Goal: Task Accomplishment & Management: Complete application form

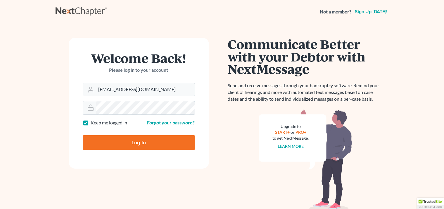
click at [142, 141] on input "Log In" at bounding box center [139, 142] width 112 height 15
type input "Thinking..."
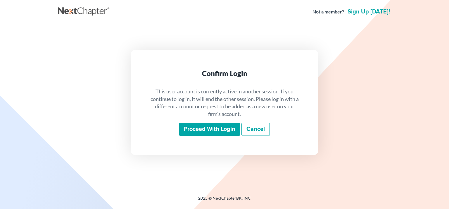
click at [207, 129] on input "Proceed with login" at bounding box center [209, 129] width 61 height 13
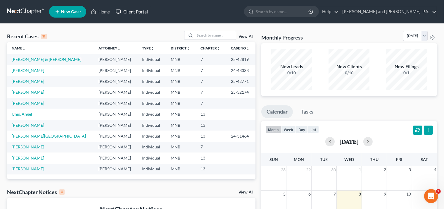
click at [133, 11] on link "Client Portal" at bounding box center [132, 11] width 38 height 11
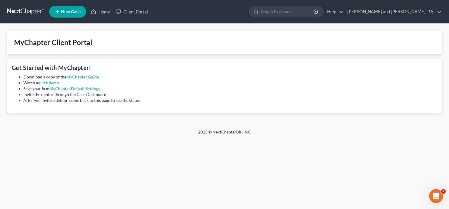
click at [73, 10] on span "New Case" at bounding box center [71, 12] width 20 height 4
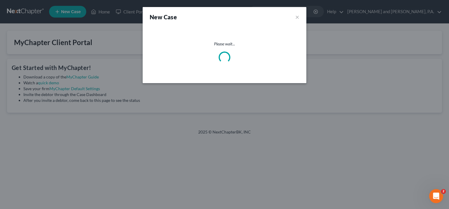
select select "42"
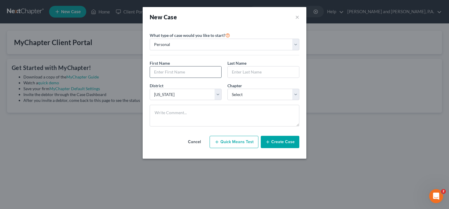
click at [162, 72] on input "text" at bounding box center [185, 71] width 71 height 11
type input "[PERSON_NAME]"
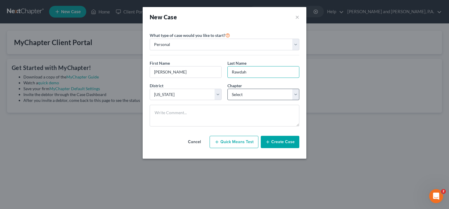
type input "Rawdah"
click at [227, 89] on select "Select 7 11 12 13" at bounding box center [263, 95] width 72 height 12
select select "0"
click option "7" at bounding box center [0, 0] width 0 height 0
click at [274, 139] on button "Create Case" at bounding box center [280, 142] width 39 height 12
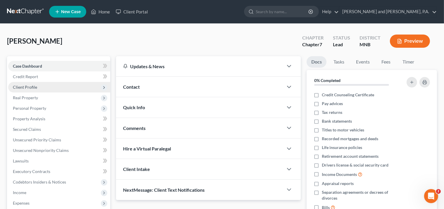
click at [31, 88] on span "Client Profile" at bounding box center [25, 86] width 24 height 5
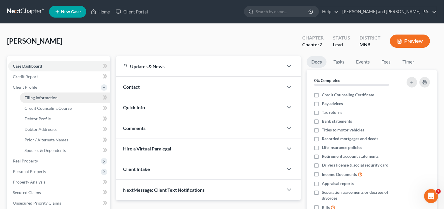
click at [42, 99] on span "Filing Information" at bounding box center [41, 97] width 33 height 5
select select "1"
select select "0"
select select "42"
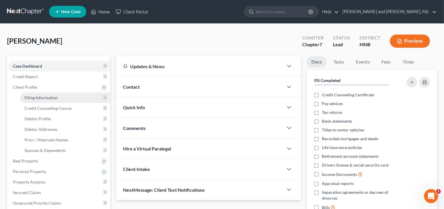
select select "24"
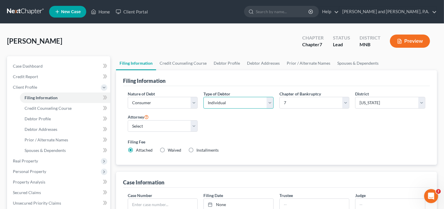
click at [203, 97] on select "Select Individual Joint" at bounding box center [238, 103] width 70 height 12
select select "1"
click option "Joint" at bounding box center [0, 0] width 0 height 0
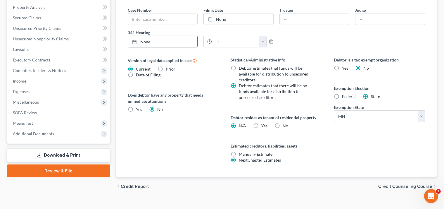
scroll to position [193, 0]
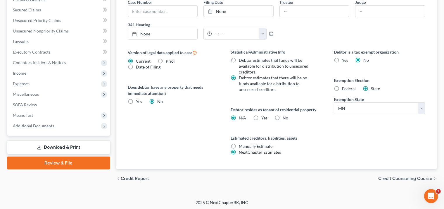
click at [342, 89] on label "Federal" at bounding box center [349, 89] width 14 height 6
click at [344, 89] on input "Federal" at bounding box center [346, 88] width 4 height 4
radio input "true"
radio input "false"
click at [262, 118] on label "Yes Yes" at bounding box center [265, 118] width 6 height 6
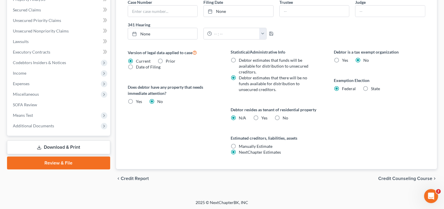
click at [264, 118] on input "Yes Yes" at bounding box center [266, 117] width 4 height 4
radio input "true"
radio input "false"
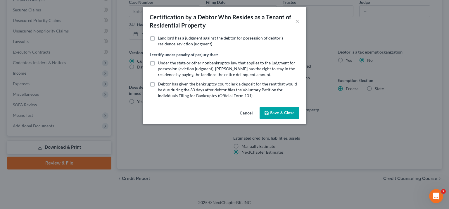
click at [278, 114] on button "Save & Close" at bounding box center [280, 113] width 40 height 12
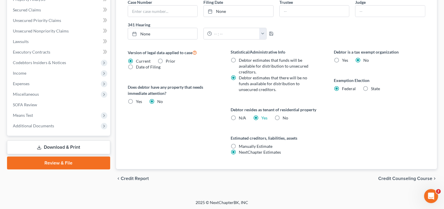
scroll to position [193, 0]
click at [407, 177] on span "Credit Counseling Course" at bounding box center [405, 178] width 54 height 5
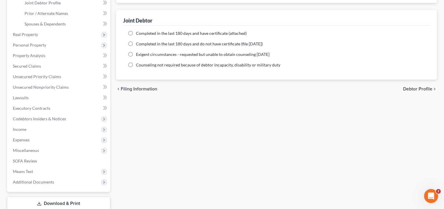
scroll to position [129, 0]
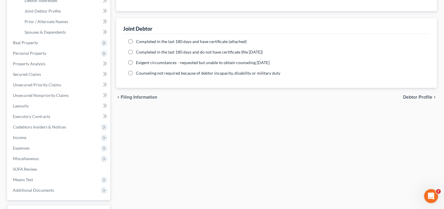
click at [136, 40] on label "Completed in the last 180 days and have certificate (attached)" at bounding box center [191, 42] width 111 height 6
click at [138, 40] on input "Completed in the last 180 days and have certificate (attached)" at bounding box center [140, 41] width 4 height 4
radio input "true"
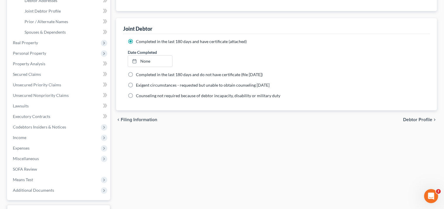
click at [413, 119] on span "Debtor Profile" at bounding box center [417, 119] width 29 height 5
select select "1"
select select "0"
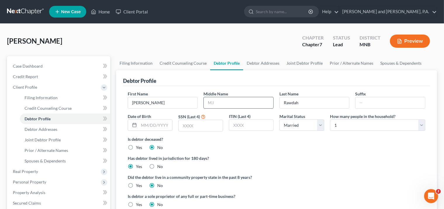
click at [217, 102] on input "text" at bounding box center [239, 102] width 70 height 11
click at [162, 126] on input "text" at bounding box center [155, 125] width 33 height 11
type input "[DATE]"
click at [199, 121] on input "text" at bounding box center [201, 125] width 44 height 11
type input "2059"
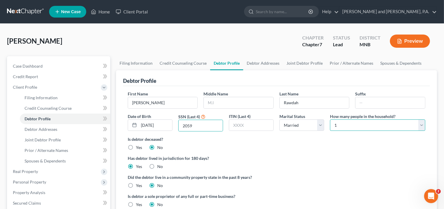
click at [330, 119] on select "Select 1 2 3 4 5 6 7 8 9 10 11 12 13 14 15 16 17 18 19 20" at bounding box center [377, 125] width 95 height 12
select select "2"
click option "3" at bounding box center [0, 0] width 0 height 0
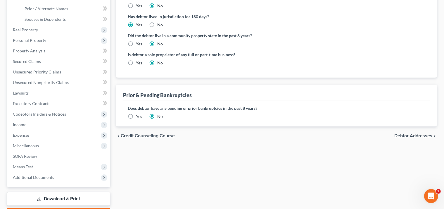
scroll to position [162, 0]
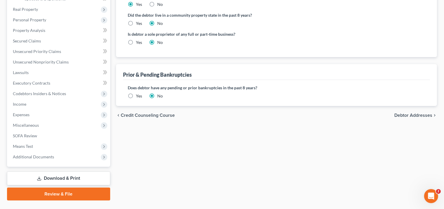
drag, startPoint x: 406, startPoint y: 114, endPoint x: 399, endPoint y: 141, distance: 28.0
click at [399, 141] on div "Filing Information Credit Counseling Course Debtor Profile Debtor Addresses Joi…" at bounding box center [276, 47] width 327 height 306
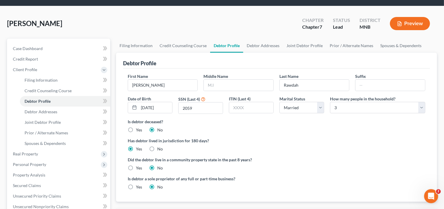
scroll to position [0, 0]
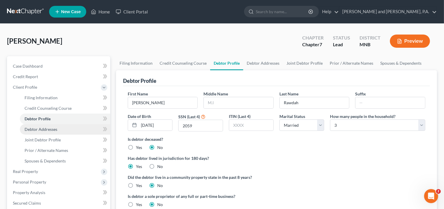
click at [31, 130] on span "Debtor Addresses" at bounding box center [41, 129] width 33 height 5
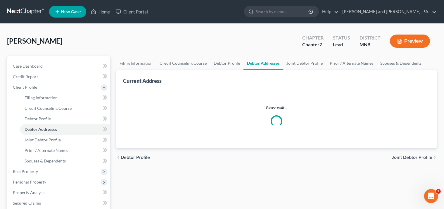
select select "0"
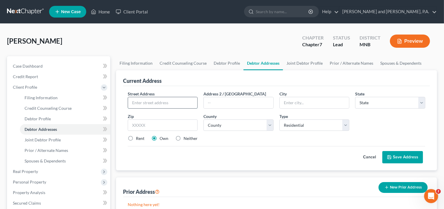
click at [146, 101] on input "text" at bounding box center [163, 102] width 70 height 11
type input "[STREET_ADDRESS]"
type input "[GEOGRAPHIC_DATA]"
select select "24"
type input "55124"
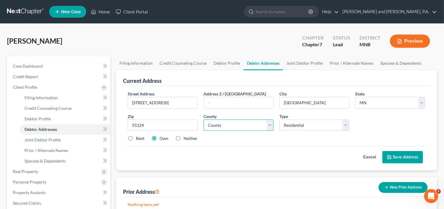
click at [203, 119] on select "County [GEOGRAPHIC_DATA] [GEOGRAPHIC_DATA] [GEOGRAPHIC_DATA] [GEOGRAPHIC_DATA] …" at bounding box center [238, 125] width 70 height 12
type input "Saint [PERSON_NAME]"
select select "18"
click option "[GEOGRAPHIC_DATA]" at bounding box center [0, 0] width 0 height 0
click at [398, 157] on button "Save Address" at bounding box center [402, 157] width 41 height 12
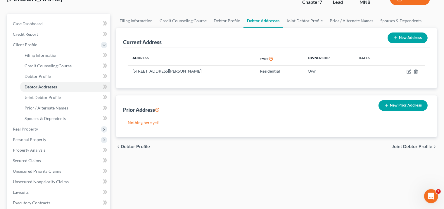
scroll to position [92, 0]
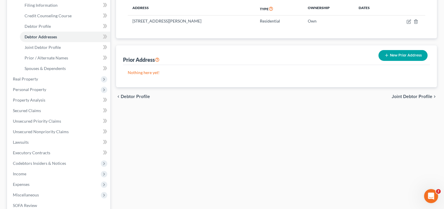
click at [410, 96] on span "Joint Debtor Profile" at bounding box center [412, 96] width 41 height 5
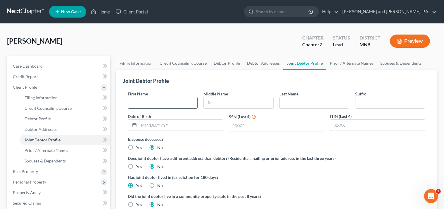
click at [158, 101] on input "text" at bounding box center [163, 102] width 70 height 11
type input "[PERSON_NAME]"
type input "Ghraizl"
drag, startPoint x: 224, startPoint y: 103, endPoint x: 203, endPoint y: 102, distance: 21.1
click at [204, 102] on input "Ghraizl" at bounding box center [239, 102] width 70 height 11
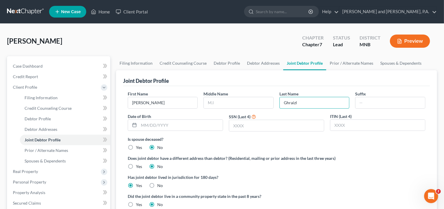
type input "Ghraizl"
type input "[DATE]"
type input "2059"
click at [227, 62] on link "Debtor Profile" at bounding box center [226, 63] width 33 height 14
select select "1"
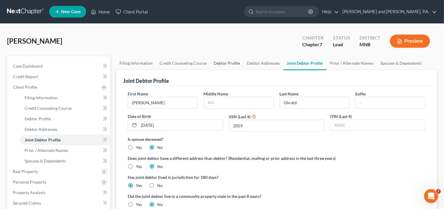
select select "2"
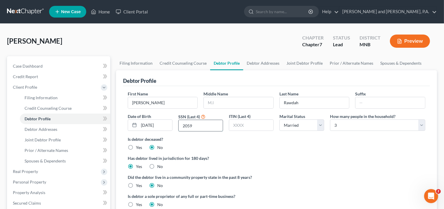
drag, startPoint x: 195, startPoint y: 126, endPoint x: 179, endPoint y: 126, distance: 16.7
click at [179, 126] on input "2059" at bounding box center [201, 125] width 44 height 11
type input "8168"
click at [294, 63] on link "Joint Debtor Profile" at bounding box center [304, 63] width 43 height 14
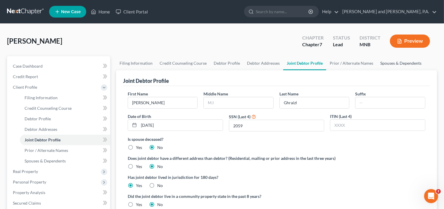
click at [390, 64] on link "Spouses & Dependents" at bounding box center [401, 63] width 48 height 14
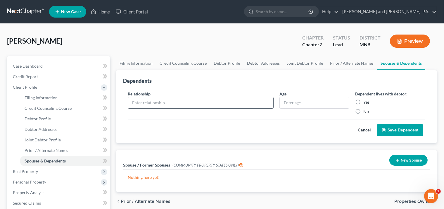
click at [185, 104] on input "text" at bounding box center [200, 102] width 145 height 11
type input "son"
type input "22"
click at [363, 101] on label "Yes" at bounding box center [366, 102] width 6 height 6
click at [366, 101] on input "Yes" at bounding box center [368, 101] width 4 height 4
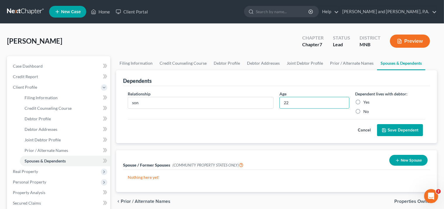
radio input "true"
click at [396, 131] on button "Save Dependent" at bounding box center [400, 130] width 46 height 12
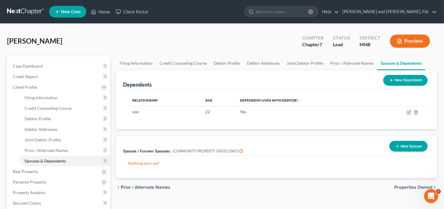
click at [402, 186] on span "Properties Owned" at bounding box center [413, 187] width 38 height 5
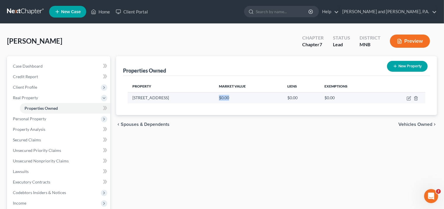
drag, startPoint x: 231, startPoint y: 98, endPoint x: 211, endPoint y: 99, distance: 20.5
click at [214, 99] on td "$0.00" at bounding box center [248, 97] width 68 height 11
click at [221, 96] on td "$0.00" at bounding box center [248, 97] width 68 height 11
drag, startPoint x: 227, startPoint y: 98, endPoint x: 207, endPoint y: 99, distance: 20.2
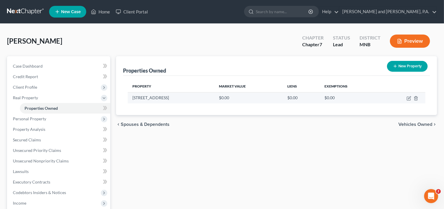
click at [207, 99] on tr "[STREET_ADDRESS] $0.00 $0.00 $0.00" at bounding box center [277, 97] width 298 height 11
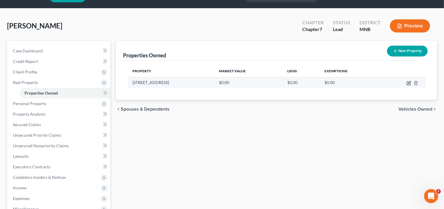
click at [410, 82] on icon "button" at bounding box center [409, 83] width 5 height 5
select select "24"
select select "18"
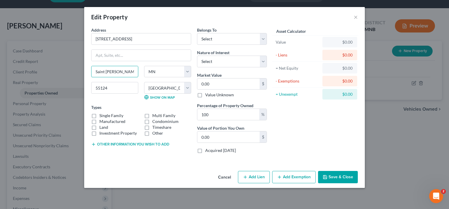
drag, startPoint x: 117, startPoint y: 72, endPoint x: 91, endPoint y: 68, distance: 26.5
click at [82, 69] on div "Edit Property × Address * [GEOGRAPHIC_DATA] [GEOGRAPHIC_DATA][PERSON_NAME] [US_…" at bounding box center [224, 104] width 449 height 209
drag, startPoint x: 97, startPoint y: 67, endPoint x: 116, endPoint y: 68, distance: 19.6
click at [116, 68] on input "Saint [PERSON_NAME]" at bounding box center [115, 71] width 46 height 11
drag, startPoint x: 95, startPoint y: 70, endPoint x: 130, endPoint y: 70, distance: 34.5
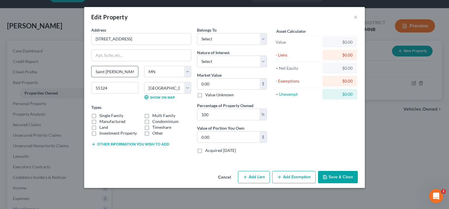
click at [130, 70] on input "Saint [PERSON_NAME]" at bounding box center [115, 71] width 46 height 11
type input "[GEOGRAPHIC_DATA]"
click at [99, 115] on label "Single Family" at bounding box center [111, 116] width 24 height 6
click at [102, 115] on input "Single Family" at bounding box center [104, 115] width 4 height 4
checkbox input "true"
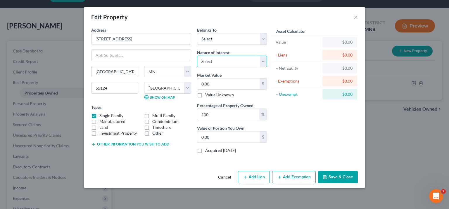
select select "1"
click option "Joint Tenant" at bounding box center [0, 0] width 0 height 0
click at [226, 81] on input "0.00" at bounding box center [228, 83] width 62 height 11
type input "2"
type input "2.00"
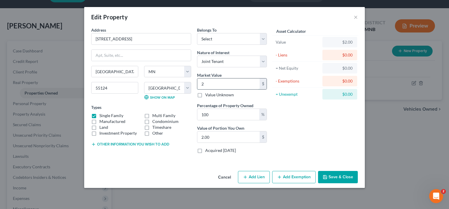
type input "25"
type input "25.00"
type input "257"
type input "257.00"
type input "2575"
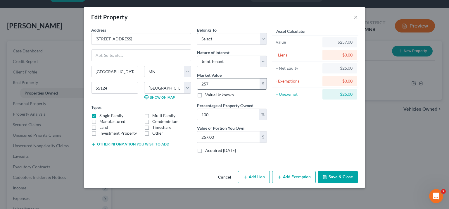
type input "2,575.00"
type input "2,5750"
type input "25,750.00"
type input "25,7500"
type input "257,500.00"
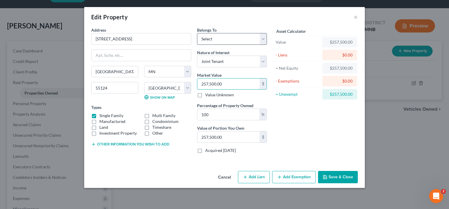
type input "257,500.00"
click at [197, 33] on select "Select Debtor 1 Only Debtor 2 Only Debtor 1 And Debtor 2 Only At Least One Of T…" at bounding box center [232, 39] width 70 height 12
select select "2"
click option "Debtor 1 And Debtor 2 Only" at bounding box center [0, 0] width 0 height 0
click at [330, 180] on button "Save & Close" at bounding box center [338, 177] width 40 height 12
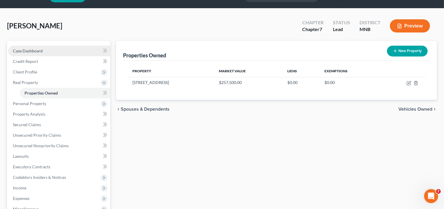
click at [33, 50] on span "Case Dashboard" at bounding box center [28, 50] width 30 height 5
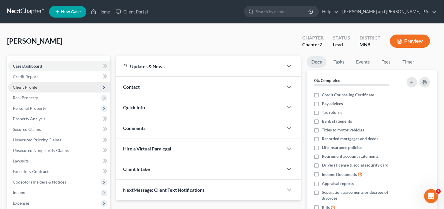
click at [26, 87] on span "Client Profile" at bounding box center [25, 86] width 24 height 5
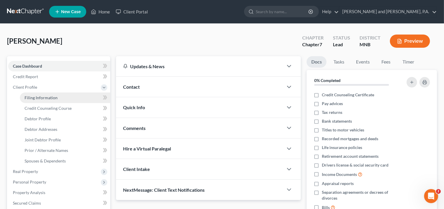
click at [46, 99] on span "Filing Information" at bounding box center [41, 97] width 33 height 5
select select "1"
select select "0"
select select "42"
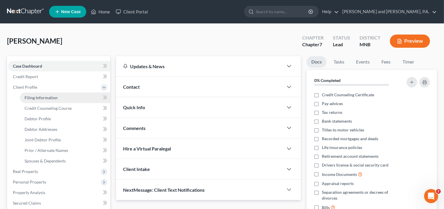
select select "0"
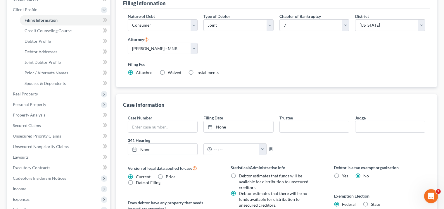
scroll to position [162, 0]
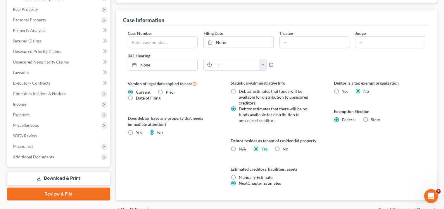
click at [371, 119] on label "State" at bounding box center [375, 120] width 9 height 6
click at [373, 119] on input "State" at bounding box center [375, 119] width 4 height 4
radio input "true"
radio input "false"
select select "24"
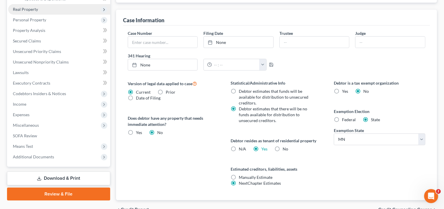
click at [23, 5] on span "Real Property" at bounding box center [59, 9] width 102 height 11
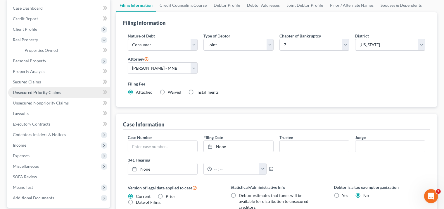
scroll to position [46, 0]
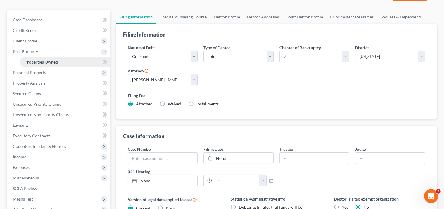
click at [43, 63] on span "Properties Owned" at bounding box center [41, 61] width 33 height 5
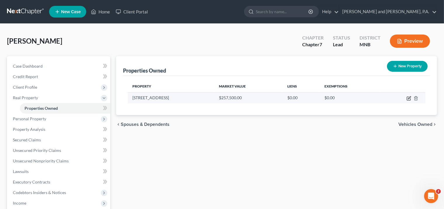
click at [409, 98] on icon "button" at bounding box center [409, 97] width 3 height 3
select select "24"
select select "18"
select select "2"
select select "1"
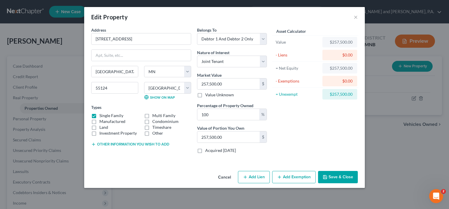
click at [292, 178] on button "Add Exemption" at bounding box center [294, 177] width 44 height 12
select select "2"
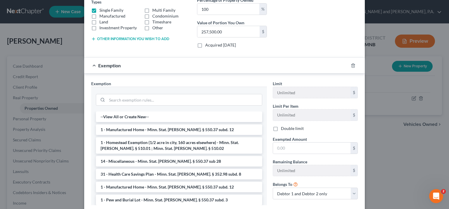
scroll to position [118, 0]
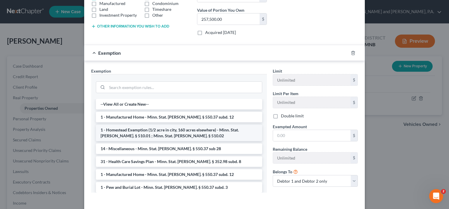
click at [148, 129] on li "1 - Homestead Exemption (1/2 acre in city, 160 acres elsewhere) - Minn. Stat. […" at bounding box center [179, 133] width 166 height 16
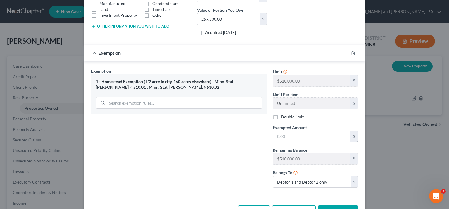
click at [289, 134] on input "text" at bounding box center [311, 136] width 77 height 11
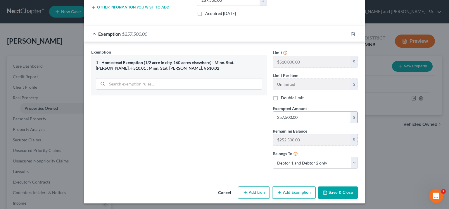
scroll to position [130, 0]
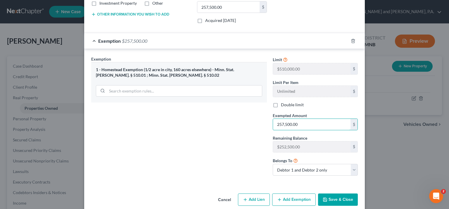
type input "257,500.00"
click at [325, 198] on icon "button" at bounding box center [325, 200] width 4 height 4
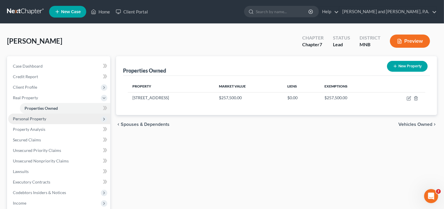
click at [43, 119] on span "Personal Property" at bounding box center [29, 118] width 33 height 5
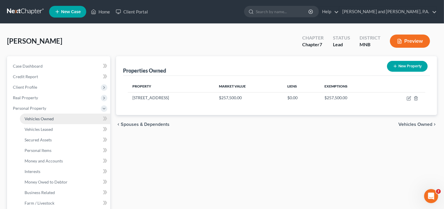
click at [38, 119] on span "Vehicles Owned" at bounding box center [39, 118] width 29 height 5
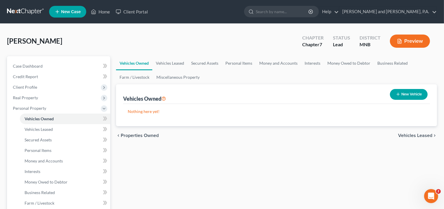
click at [410, 95] on button "New Vehicle" at bounding box center [409, 94] width 38 height 11
select select "0"
select select "2"
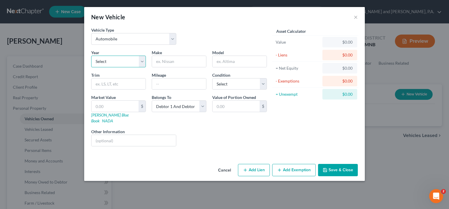
click at [91, 56] on select "Select 2026 2025 2024 2023 2022 2021 2020 2019 2018 2017 2016 2015 2014 2013 20…" at bounding box center [118, 62] width 55 height 12
select select "18"
click option "2008" at bounding box center [0, 0] width 0 height 0
click at [163, 59] on input "text" at bounding box center [179, 61] width 54 height 11
type input "Nissan"
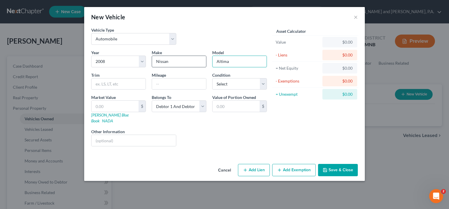
type input "Altima"
click at [212, 78] on select "Select Excellent Very Good Good Fair Poor" at bounding box center [239, 84] width 55 height 12
select select "2"
click option "Good" at bounding box center [0, 0] width 0 height 0
click at [117, 109] on input "text" at bounding box center [115, 106] width 47 height 11
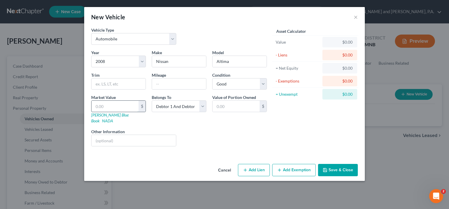
type input "8"
type input "8.00"
type input "80"
type input "80.00"
type input "800"
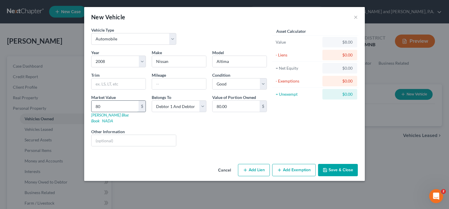
type input "800.00"
type input "8000"
type input "8,000.00"
drag, startPoint x: 108, startPoint y: 107, endPoint x: 87, endPoint y: 106, distance: 21.4
click at [92, 106] on input "8,000" at bounding box center [115, 106] width 47 height 11
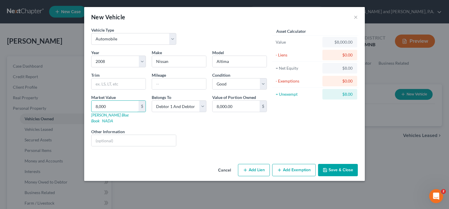
type input "3"
type input "3.00"
type input "35"
type input "35.00"
type input "350"
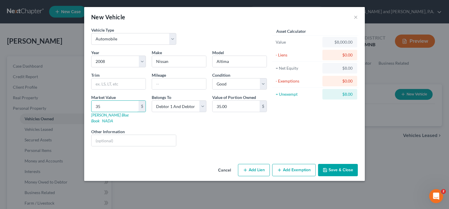
type input "350.00"
type input "3500"
type input "3,500.00"
type input "3,500"
click at [289, 165] on button "Add Exemption" at bounding box center [294, 170] width 44 height 12
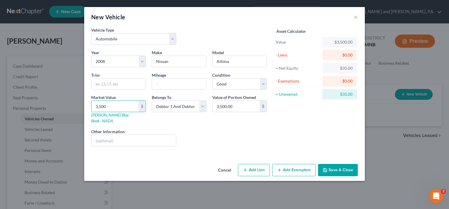
select select "2"
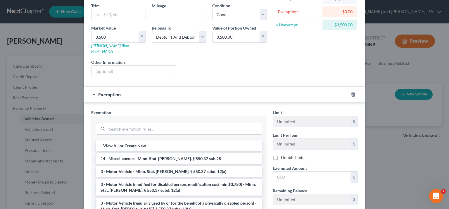
scroll to position [88, 0]
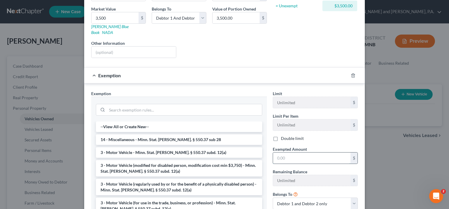
click at [277, 152] on input "text" at bounding box center [311, 157] width 77 height 11
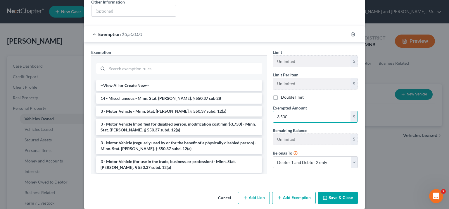
type input "3,500"
click at [331, 192] on button "Save & Close" at bounding box center [338, 198] width 40 height 12
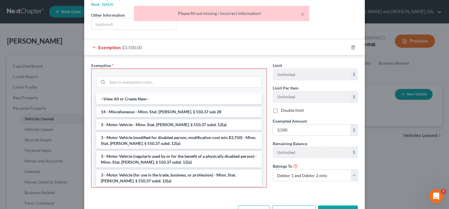
scroll to position [115, 0]
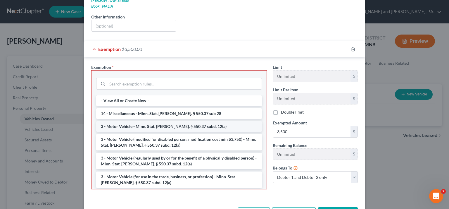
click at [129, 121] on li "3 - Motor Vehicle - Minn. Stat. [PERSON_NAME]. § 550.37 subd. 12(a)" at bounding box center [179, 126] width 166 height 11
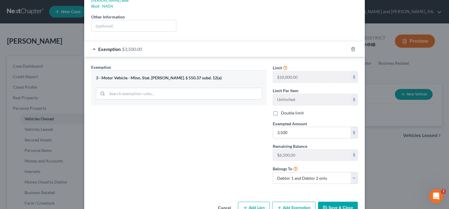
click at [339, 201] on button "Save & Close" at bounding box center [338, 207] width 40 height 12
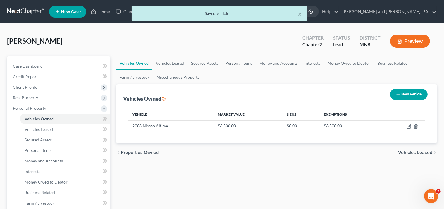
click at [416, 95] on button "New Vehicle" at bounding box center [409, 94] width 38 height 11
select select "0"
select select "2"
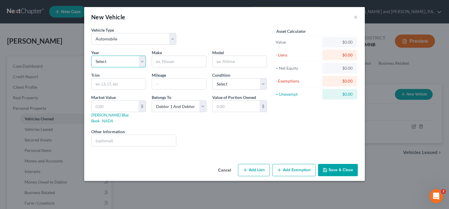
click at [91, 56] on select "Select 2026 2025 2024 2023 2022 2021 2020 2019 2018 2017 2016 2015 2014 2013 20…" at bounding box center [118, 62] width 55 height 12
select select "12"
click option "2014" at bounding box center [0, 0] width 0 height 0
click at [172, 58] on input "text" at bounding box center [179, 61] width 54 height 11
type input "Honda"
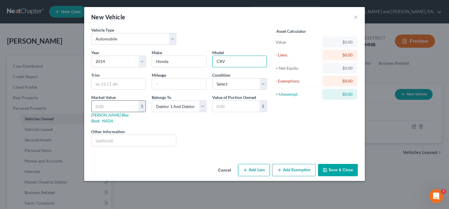
type input "CRV"
click at [114, 108] on input "text" at bounding box center [115, 106] width 47 height 11
type input "6"
type input "6.00"
type input "64"
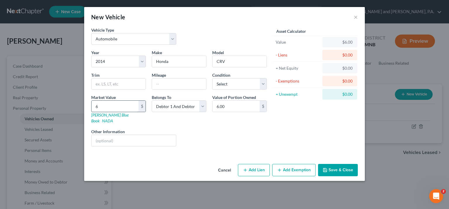
type input "64.00"
type input "640"
type input "640.00"
type input "6400"
type input "6,400.00"
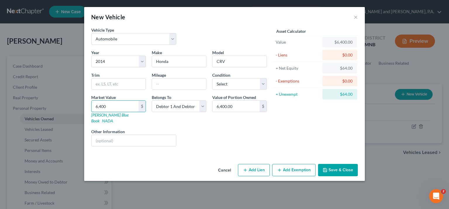
type input "6,400"
click at [305, 165] on button "Add Exemption" at bounding box center [294, 170] width 44 height 12
select select "2"
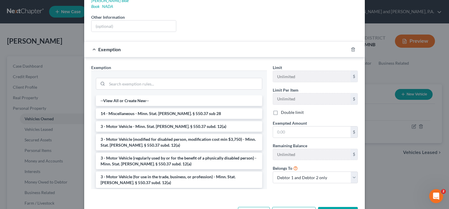
scroll to position [130, 0]
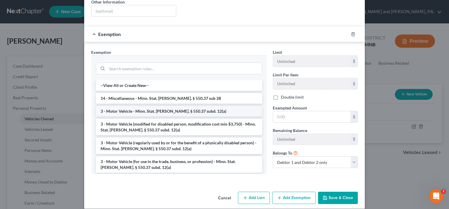
click at [180, 106] on li "3 - Motor Vehicle - Minn. Stat. [PERSON_NAME]. § 550.37 subd. 12(a)" at bounding box center [179, 111] width 166 height 11
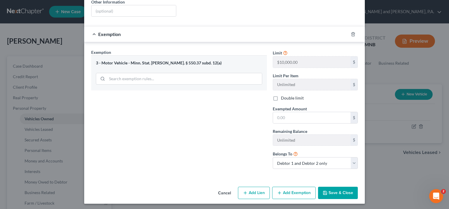
scroll to position [124, 0]
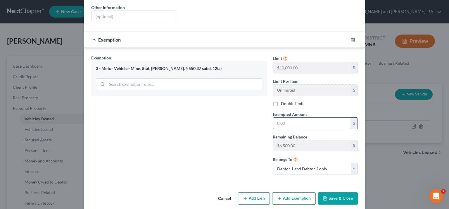
click at [287, 118] on input "text" at bounding box center [311, 123] width 77 height 11
type input "6,400"
click at [332, 194] on button "Save & Close" at bounding box center [338, 198] width 40 height 12
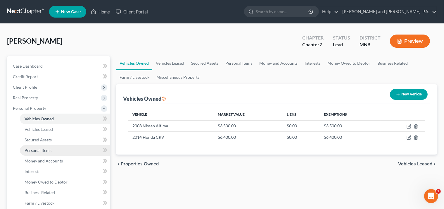
click at [32, 149] on span "Personal Items" at bounding box center [38, 150] width 27 height 5
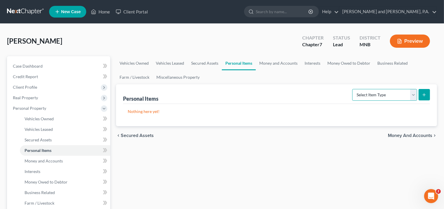
click at [352, 89] on select "Select Item Type Clothing Collectibles Of Value Electronics Firearms Household …" at bounding box center [384, 95] width 65 height 12
select select "electronics"
click option "Electronics" at bounding box center [0, 0] width 0 height 0
click at [425, 96] on icon "submit" at bounding box center [424, 94] width 5 height 5
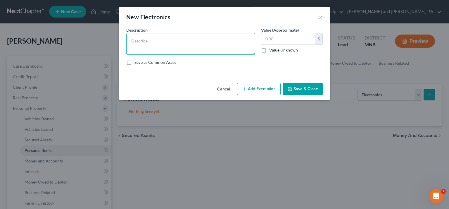
click at [150, 41] on textarea at bounding box center [190, 44] width 129 height 22
click at [133, 39] on textarea "phones, TV, Computer" at bounding box center [190, 44] width 129 height 22
type textarea "Phones, TV, Computer"
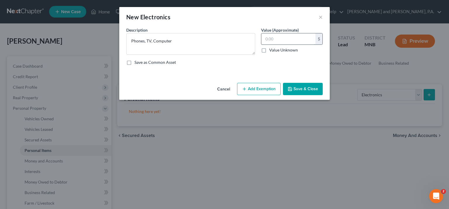
click at [281, 37] on input "text" at bounding box center [288, 38] width 54 height 11
type input "500.00"
click at [253, 88] on button "Add Exemption" at bounding box center [259, 89] width 44 height 12
select select "2"
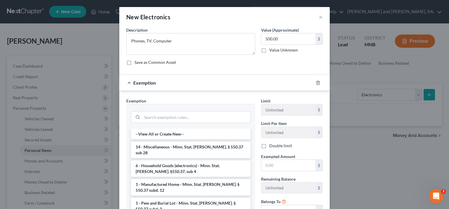
scroll to position [29, 0]
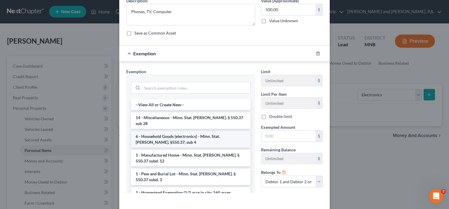
click at [183, 134] on li "6 - Household Goods (electronics) - Minn. Stat. [PERSON_NAME]. §550.37, sub 4" at bounding box center [191, 139] width 120 height 16
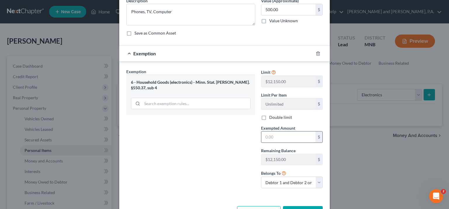
click at [270, 135] on input "text" at bounding box center [288, 136] width 54 height 11
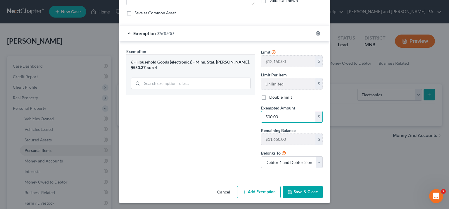
type input "500.00"
click at [298, 192] on button "Save & Close" at bounding box center [303, 192] width 40 height 12
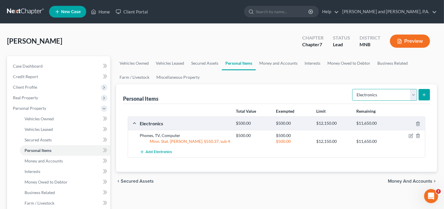
click at [352, 89] on select "Select Item Type Clothing Collectibles Of Value Electronics Firearms Household …" at bounding box center [384, 95] width 65 height 12
select select "household_goods"
click option "Household Goods" at bounding box center [0, 0] width 0 height 0
click at [425, 93] on icon "submit" at bounding box center [424, 94] width 5 height 5
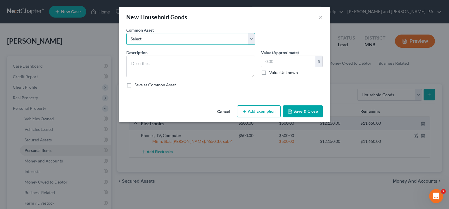
click at [126, 33] on select "Select household goods and furnishings" at bounding box center [190, 39] width 129 height 12
select select "0"
click option "household goods and furnishings" at bounding box center [0, 0] width 0 height 0
type textarea "household goods and furnishings"
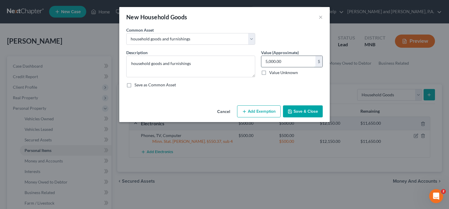
click at [286, 60] on input "5,000.00" at bounding box center [288, 61] width 54 height 11
type input "1,000.00"
click at [268, 106] on button "Add Exemption" at bounding box center [259, 111] width 44 height 12
select select "2"
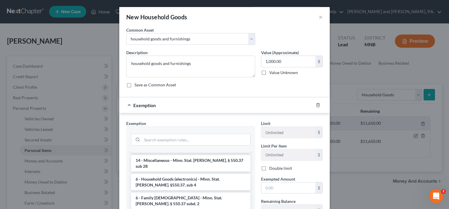
scroll to position [51, 0]
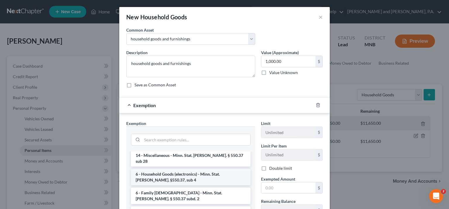
click at [173, 172] on li "6 - Household Goods (electronics) - Minn. Stat. [PERSON_NAME]. §550.37, sub 4" at bounding box center [191, 177] width 120 height 16
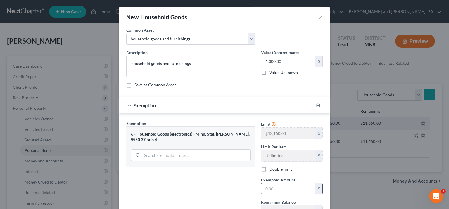
click at [270, 184] on input "text" at bounding box center [288, 188] width 54 height 11
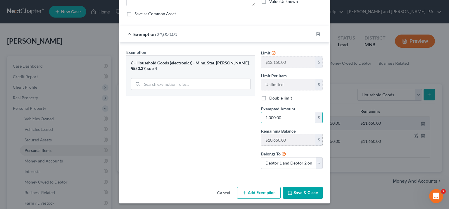
scroll to position [72, 0]
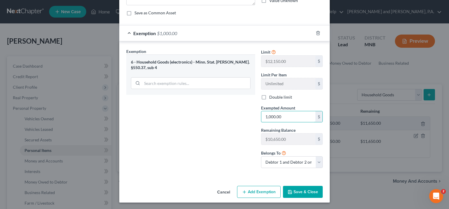
type input "1,000.00"
click at [290, 192] on icon "button" at bounding box center [290, 191] width 5 height 5
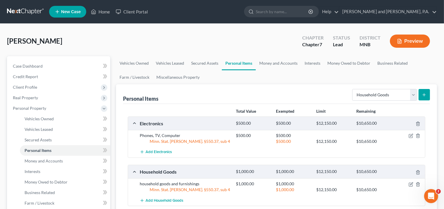
click at [426, 95] on icon "submit" at bounding box center [424, 94] width 5 height 5
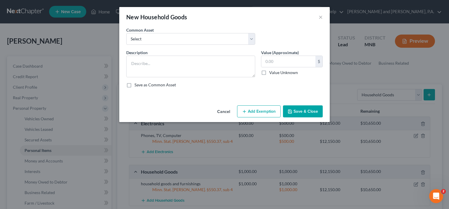
click at [371, 74] on div "New Household Goods × An exemption set must first be selected from the Filing I…" at bounding box center [224, 104] width 449 height 209
click at [318, 15] on div "New Household Goods ×" at bounding box center [224, 17] width 211 height 20
click at [319, 17] on button "×" at bounding box center [321, 16] width 4 height 7
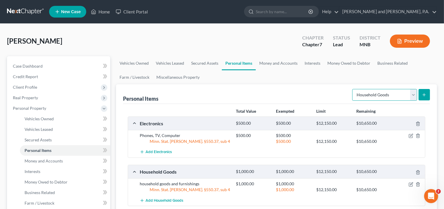
click at [352, 89] on select "Select Item Type Clothing Collectibles Of Value Electronics Firearms Household …" at bounding box center [384, 95] width 65 height 12
select select "clothing"
click option "Clothing" at bounding box center [0, 0] width 0 height 0
click at [425, 92] on icon "submit" at bounding box center [424, 94] width 5 height 5
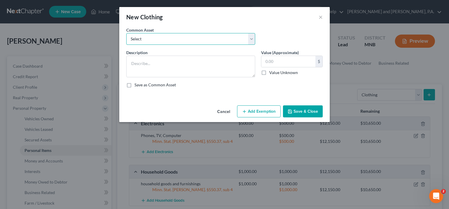
click at [126, 33] on select "Select clothing and shoes" at bounding box center [190, 39] width 129 height 12
select select "0"
click option "clothing and shoes" at bounding box center [0, 0] width 0 height 0
type textarea "clothing and shoes"
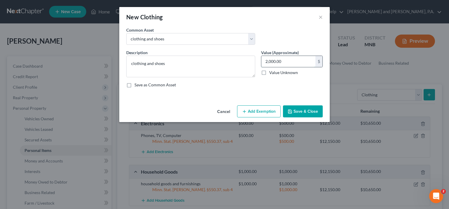
drag, startPoint x: 287, startPoint y: 61, endPoint x: 277, endPoint y: 61, distance: 9.9
click at [277, 61] on input "2,000.00" at bounding box center [288, 61] width 54 height 11
click at [298, 61] on input "2,000.00" at bounding box center [288, 61] width 54 height 11
drag, startPoint x: 294, startPoint y: 62, endPoint x: 256, endPoint y: 64, distance: 38.4
click at [261, 64] on input "2,000.00" at bounding box center [288, 61] width 54 height 11
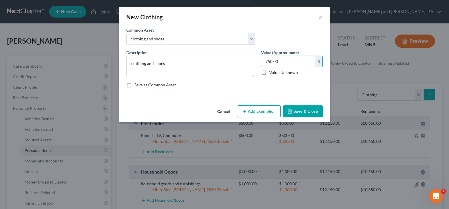
type input "750.00"
click at [258, 111] on button "Add Exemption" at bounding box center [259, 111] width 44 height 12
select select "2"
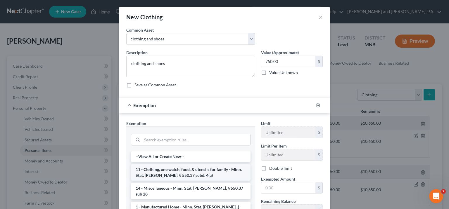
click at [172, 174] on li "11 - Clothing, one watch, food, & utensils for family - Minn. Stat. [PERSON_NAM…" at bounding box center [191, 172] width 120 height 16
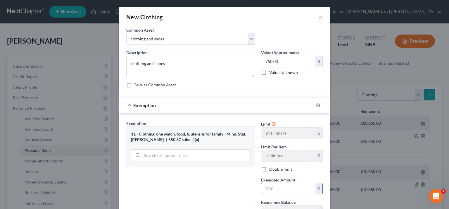
click at [267, 187] on input "text" at bounding box center [288, 188] width 54 height 11
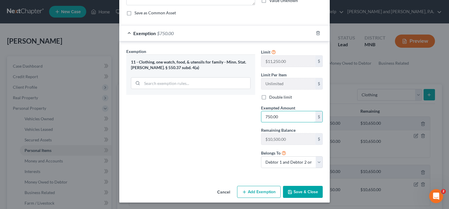
type input "750.00"
click at [298, 189] on button "Save & Close" at bounding box center [303, 192] width 40 height 12
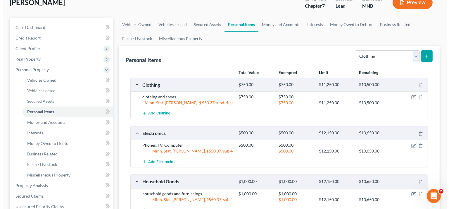
scroll to position [0, 0]
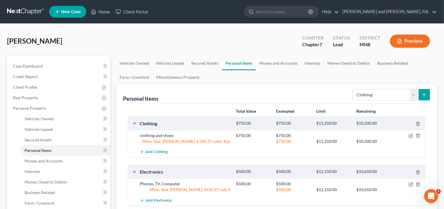
click at [427, 95] on icon "submit" at bounding box center [424, 94] width 5 height 5
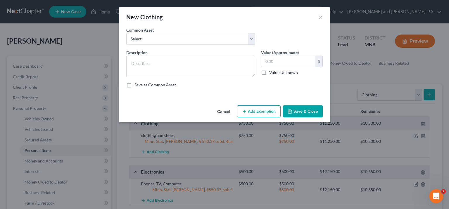
click at [318, 17] on div "New Clothing ×" at bounding box center [224, 17] width 211 height 20
click at [320, 17] on button "×" at bounding box center [321, 16] width 4 height 7
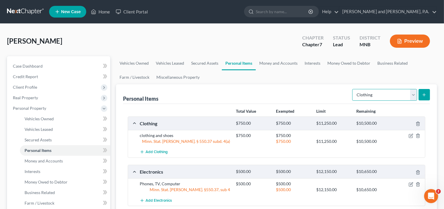
click at [352, 89] on select "Select Item Type Clothing Collectibles Of Value Electronics Firearms Household …" at bounding box center [384, 95] width 65 height 12
click at [280, 77] on ul "Vehicles Owned Vehicles Leased Secured Assets Personal Items Money and Accounts…" at bounding box center [276, 70] width 321 height 28
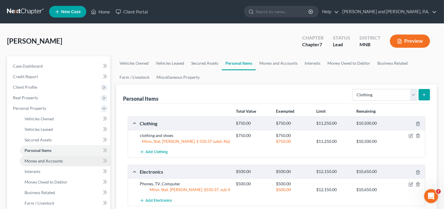
click at [51, 160] on span "Money and Accounts" at bounding box center [44, 160] width 38 height 5
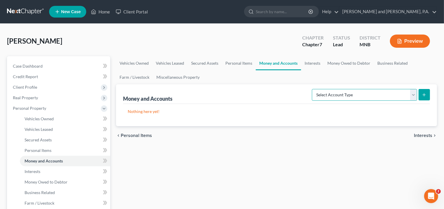
click at [312, 89] on select "Select Account Type Brokerage Cash on Hand Certificates of Deposit Checking Acc…" at bounding box center [364, 95] width 105 height 12
select select "checking"
click option "Checking Account" at bounding box center [0, 0] width 0 height 0
click at [422, 94] on icon "submit" at bounding box center [424, 94] width 5 height 5
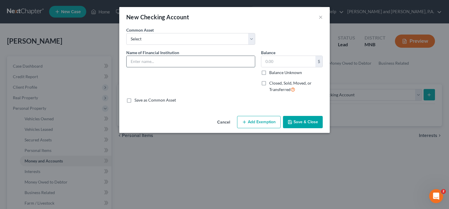
click at [148, 60] on input "text" at bounding box center [191, 61] width 128 height 11
type input "Wings Credit Union"
type input "1,849"
click at [272, 123] on button "Add Exemption" at bounding box center [259, 122] width 44 height 12
select select "2"
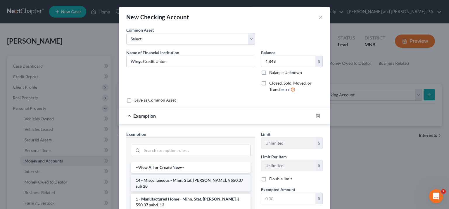
click at [175, 181] on li "14 - Miscellaneous - Minn. Stat. [PERSON_NAME]. § 550.37 sub 28" at bounding box center [191, 183] width 120 height 16
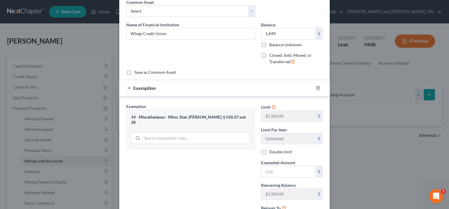
scroll to position [37, 0]
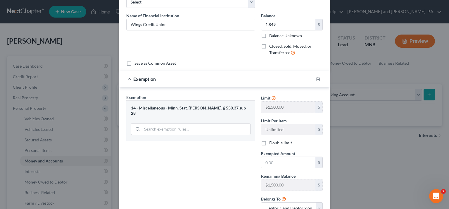
click at [269, 144] on label "Double limit" at bounding box center [280, 143] width 23 height 6
click at [272, 144] on input "Double limit" at bounding box center [274, 142] width 4 height 4
checkbox input "true"
click at [276, 162] on input "text" at bounding box center [288, 162] width 54 height 11
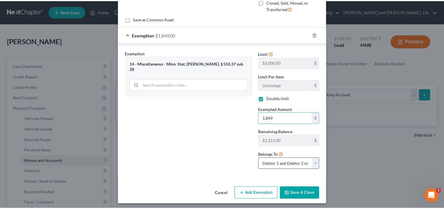
scroll to position [82, 0]
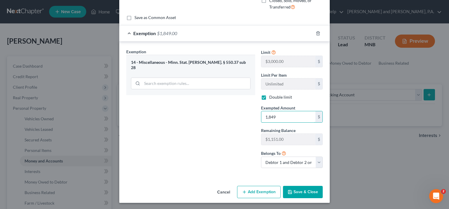
type input "1,849"
click at [299, 191] on button "Save & Close" at bounding box center [303, 192] width 40 height 12
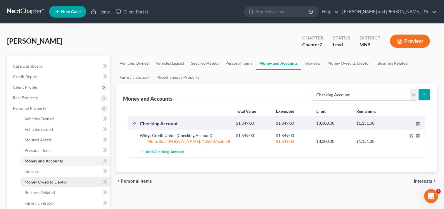
scroll to position [15, 0]
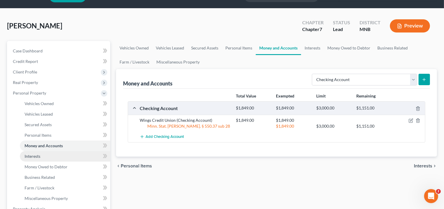
click at [29, 155] on span "Interests" at bounding box center [33, 155] width 16 height 5
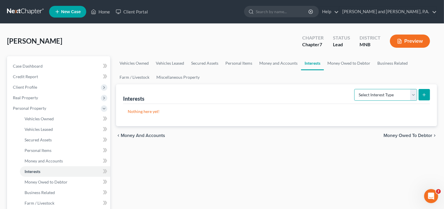
click at [354, 89] on select "Select Interest Type 401K Annuity Bond Education IRA Government Bond Government…" at bounding box center [385, 95] width 63 height 12
click at [40, 181] on span "Money Owed to Debtor" at bounding box center [46, 181] width 43 height 5
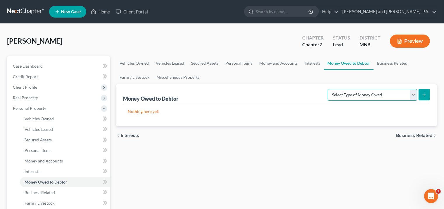
click at [328, 89] on select "Select Type of Money Owed Accounts Receivable Alimony Child Support Claims Agai…" at bounding box center [372, 95] width 89 height 12
select select "expected_tax_refund"
click option "Expected Tax Refund and Unused NOLs" at bounding box center [0, 0] width 0 height 0
click at [425, 95] on icon "submit" at bounding box center [424, 94] width 5 height 5
select select "0"
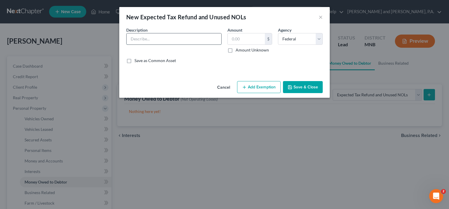
click at [162, 39] on input "text" at bounding box center [174, 38] width 95 height 11
type input "2025 federal and state and property tax refunds"
type input "1,000.00"
click at [278, 33] on select "Select Federal State Local" at bounding box center [300, 39] width 45 height 12
click at [320, 41] on select "Select Federal State Local" at bounding box center [300, 39] width 45 height 12
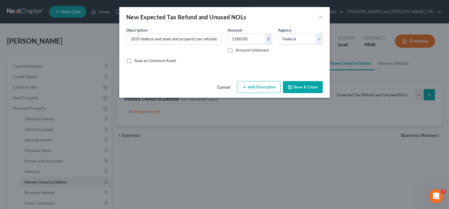
click at [270, 89] on button "Add Exemption" at bounding box center [259, 87] width 44 height 12
select select "2"
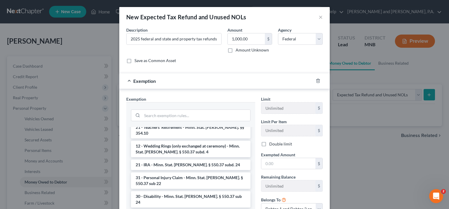
scroll to position [641, 0]
checkbox input "true"
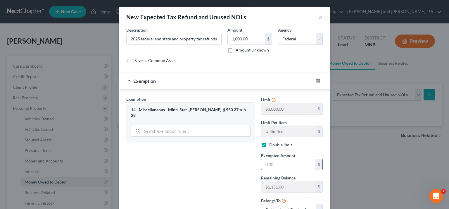
click at [275, 163] on input "text" at bounding box center [288, 164] width 54 height 11
type input "1,000"
click at [319, 16] on button "×" at bounding box center [321, 16] width 4 height 7
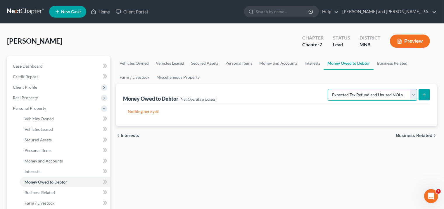
click at [328, 89] on select "Select Type of Money Owed Accounts Receivable Alimony Child Support Claims Agai…" at bounding box center [372, 95] width 89 height 12
click option "Expected Tax Refund and Unused NOLs" at bounding box center [0, 0] width 0 height 0
click at [426, 92] on button "submit" at bounding box center [424, 94] width 11 height 11
select select "0"
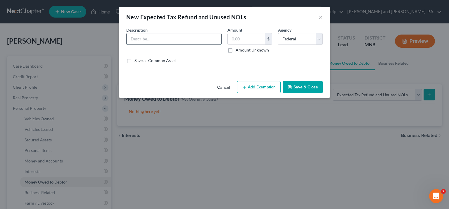
click at [150, 40] on input "text" at bounding box center [174, 38] width 95 height 11
type input "2025 federal, state and property tax refunds"
click at [244, 36] on input "text" at bounding box center [246, 38] width 37 height 11
type input "1,000.00"
click at [268, 90] on button "Add Exemption" at bounding box center [259, 87] width 44 height 12
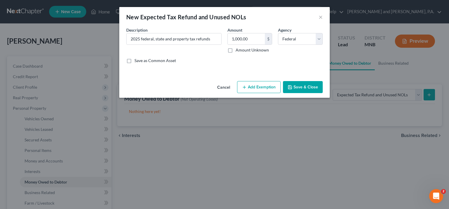
select select "2"
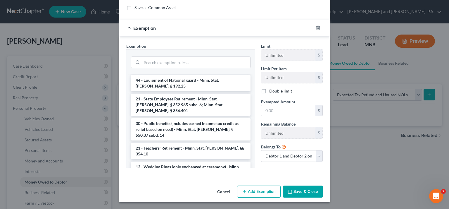
scroll to position [559, 0]
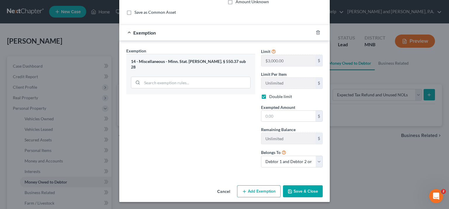
checkbox input "true"
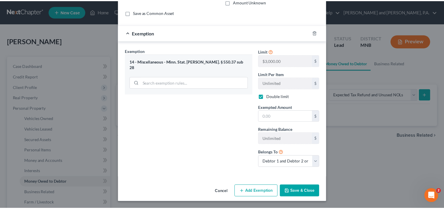
scroll to position [48, 0]
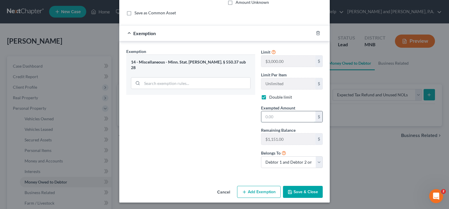
click at [288, 119] on input "text" at bounding box center [288, 116] width 54 height 11
type input "1,000"
click at [293, 191] on button "Save & Close" at bounding box center [303, 192] width 40 height 12
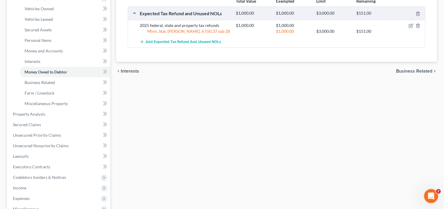
scroll to position [106, 0]
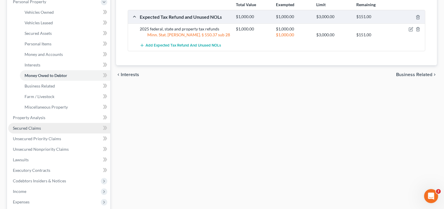
click at [32, 128] on span "Secured Claims" at bounding box center [27, 127] width 28 height 5
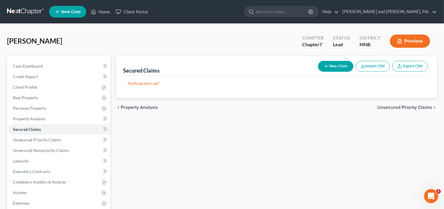
click at [339, 64] on button "New Claim" at bounding box center [335, 66] width 35 height 11
select select "2"
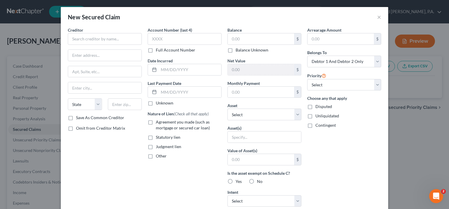
click at [373, 14] on div "New Secured Claim ×" at bounding box center [224, 17] width 327 height 20
click at [377, 18] on button "×" at bounding box center [379, 16] width 4 height 7
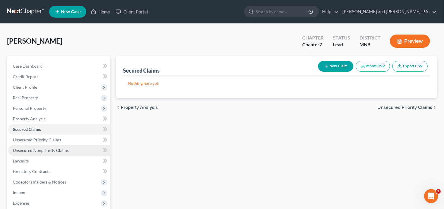
click at [31, 151] on span "Unsecured Nonpriority Claims" at bounding box center [41, 150] width 56 height 5
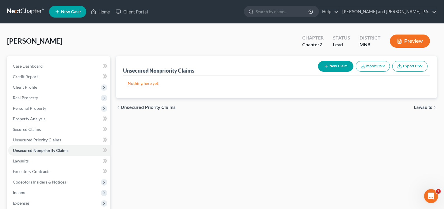
click at [339, 67] on button "New Claim" at bounding box center [335, 66] width 35 height 11
select select "2"
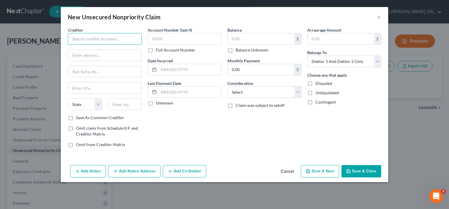
click at [116, 39] on input "text" at bounding box center [105, 39] width 74 height 12
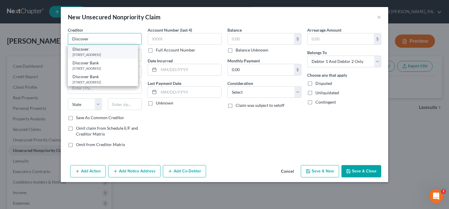
type input "Discover"
click at [88, 57] on div "[STREET_ADDRESS]" at bounding box center [103, 54] width 61 height 5
type input "PO Box 6103"
type input "[PERSON_NAME] Stream"
select select "14"
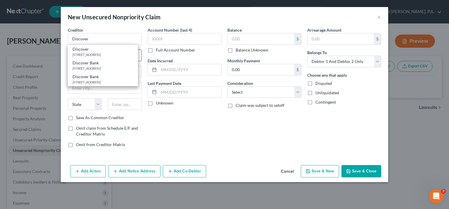
type input "60187-6103"
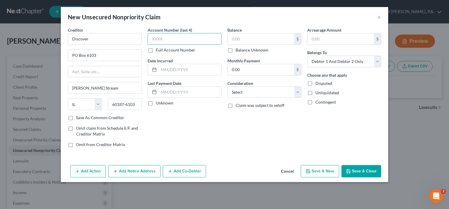
click at [166, 35] on input "text" at bounding box center [185, 39] width 74 height 12
type input "9962"
click at [238, 37] on input "text" at bounding box center [261, 38] width 66 height 11
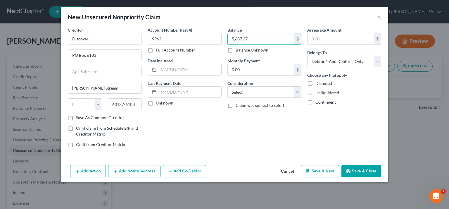
type input "5,687.27"
click at [328, 171] on button "Save & New" at bounding box center [320, 171] width 38 height 12
select select "2"
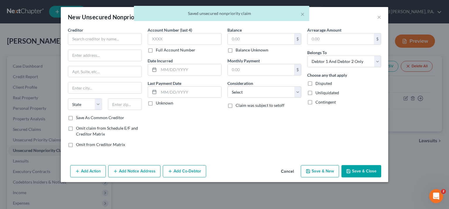
click at [95, 32] on div "Creditor *" at bounding box center [105, 36] width 74 height 18
click at [95, 37] on input "text" at bounding box center [105, 39] width 74 height 12
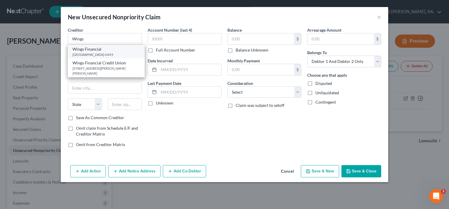
click at [76, 54] on div "[GEOGRAPHIC_DATA]-0493" at bounding box center [107, 54] width 68 height 5
type input "Wings Financial"
type input "PO Box 660493"
type input "[GEOGRAPHIC_DATA]"
select select "45"
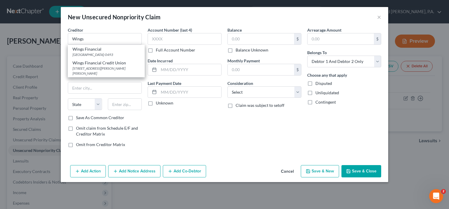
type input "75266-0493"
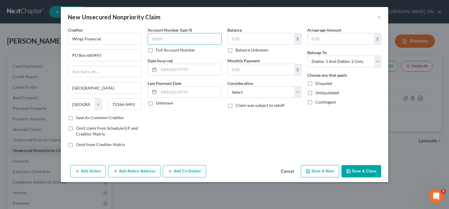
click at [167, 41] on input "text" at bounding box center [185, 39] width 74 height 12
type input "8274"
click at [243, 40] on input "text" at bounding box center [261, 38] width 66 height 11
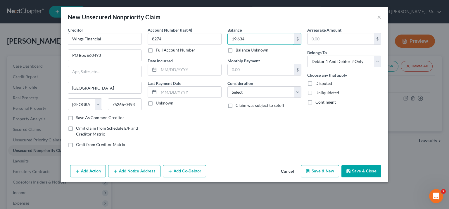
type input "19,634"
click at [321, 172] on button "Save & New" at bounding box center [320, 171] width 38 height 12
select select "2"
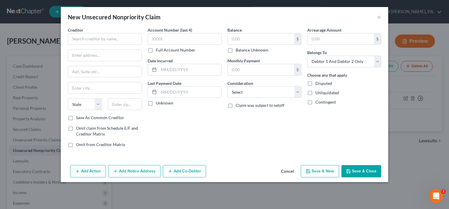
type input "19,634.00"
type input "0.00"
click at [80, 36] on input "text" at bounding box center [105, 39] width 74 height 12
type input "M Health Fairview"
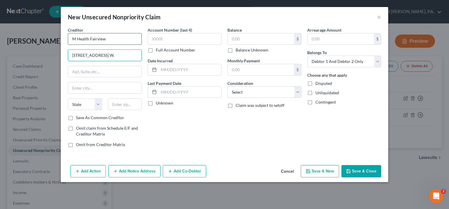
type input "[STREET_ADDRESS] W."
type input "St. [PERSON_NAME]"
select select "24"
click at [123, 107] on input "text" at bounding box center [125, 104] width 34 height 12
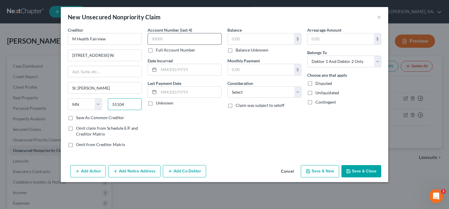
type input "55104"
click at [162, 38] on input "text" at bounding box center [185, 39] width 74 height 12
type input "Saint [PERSON_NAME]"
type input "4234"
click at [237, 41] on input "text" at bounding box center [261, 38] width 66 height 11
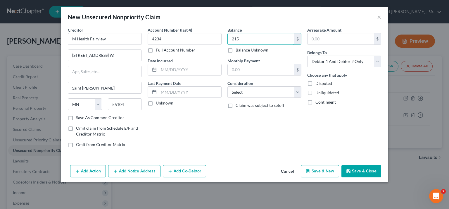
type input "215"
click at [317, 170] on button "Save & New" at bounding box center [320, 171] width 38 height 12
select select "2"
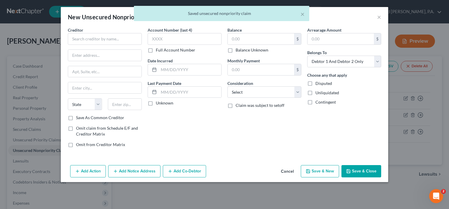
type input "215.00"
type input "0.00"
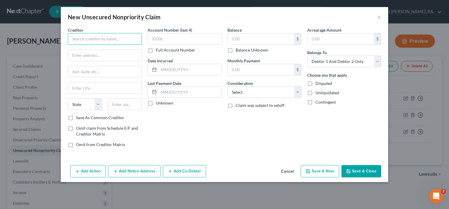
click at [89, 38] on input "text" at bounding box center [105, 39] width 74 height 12
type input "Midwest [MEDICAL_DATA]"
type input "PO Box 812"
type input "[GEOGRAPHIC_DATA]"
select select "24"
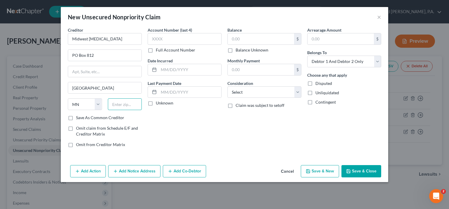
click at [114, 100] on input "text" at bounding box center [125, 104] width 34 height 12
type input "46206"
select select "15"
click at [167, 37] on input "text" at bounding box center [185, 39] width 74 height 12
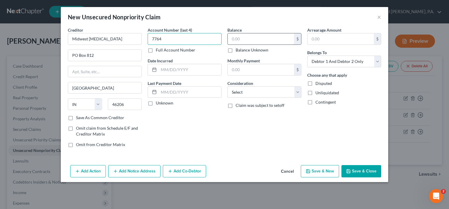
type input "7764"
click at [241, 40] on input "text" at bounding box center [261, 38] width 66 height 11
type input "18.24"
click at [332, 171] on button "Save & New" at bounding box center [320, 171] width 38 height 12
type input "0.00"
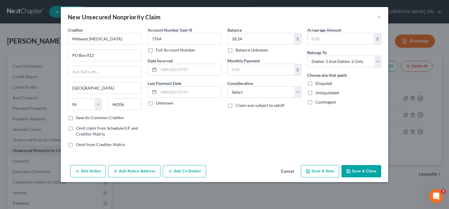
select select "2"
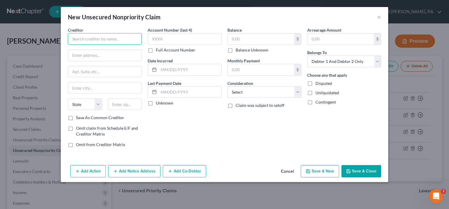
click at [77, 41] on input "text" at bounding box center [105, 39] width 74 height 12
click at [103, 36] on input "MNET Financialk" at bounding box center [105, 39] width 74 height 12
type input "MNET Financial"
click at [90, 54] on input "text" at bounding box center [104, 55] width 73 height 11
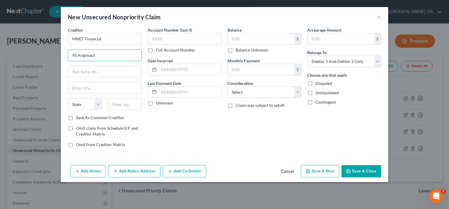
type input "95 Argonaut"
type input "ste 200"
type input "Aliso Viejo"
select select "4"
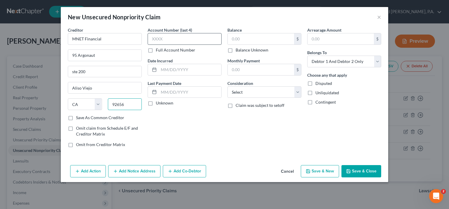
type input "92656"
click at [175, 38] on input "text" at bounding box center [185, 39] width 74 height 12
type input "1035"
click at [236, 38] on input "text" at bounding box center [261, 38] width 66 height 11
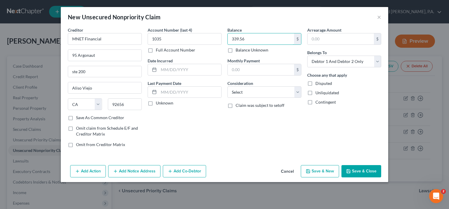
type input "339.56"
click at [308, 171] on polyline "button" at bounding box center [308, 171] width 2 height 1
select select "2"
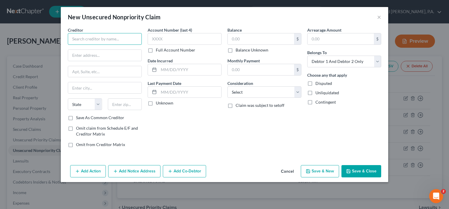
click at [109, 36] on input "text" at bounding box center [105, 39] width 74 height 12
click at [105, 36] on input "Comenity" at bounding box center [105, 39] width 74 height 12
drag, startPoint x: 97, startPoint y: 39, endPoint x: 65, endPoint y: 38, distance: 31.9
click at [68, 38] on input "Comenity" at bounding box center [105, 39] width 74 height 12
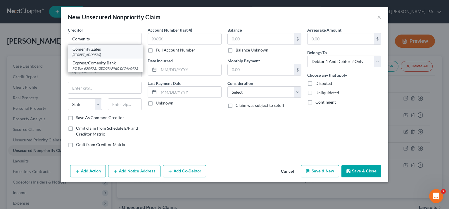
click at [83, 49] on div "Comenity Zales" at bounding box center [106, 49] width 66 height 6
type input "Comenity Zales"
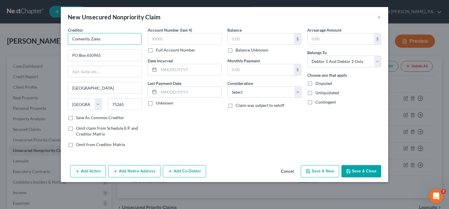
drag, startPoint x: 101, startPoint y: 39, endPoint x: 91, endPoint y: 37, distance: 10.4
click at [91, 37] on input "Comenity Zales" at bounding box center [105, 39] width 74 height 12
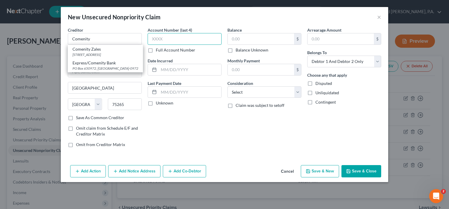
click at [165, 37] on input "text" at bounding box center [185, 39] width 74 height 12
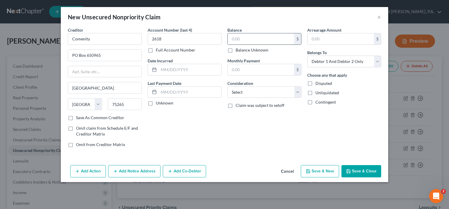
click at [263, 39] on input "text" at bounding box center [261, 38] width 66 height 11
click at [326, 171] on button "Save & New" at bounding box center [320, 171] width 38 height 12
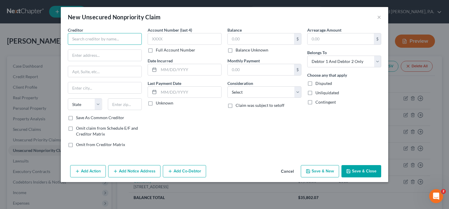
click at [88, 38] on input "text" at bounding box center [105, 39] width 74 height 12
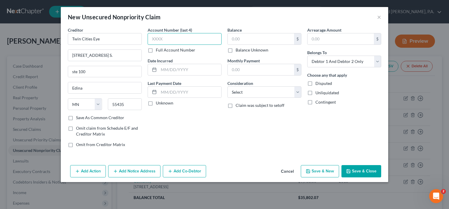
click at [185, 40] on input "text" at bounding box center [185, 39] width 74 height 12
click at [230, 35] on input "text" at bounding box center [261, 38] width 66 height 11
click at [322, 170] on button "Save & New" at bounding box center [320, 171] width 38 height 12
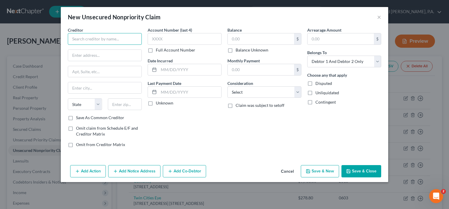
click at [98, 38] on input "text" at bounding box center [105, 39] width 74 height 12
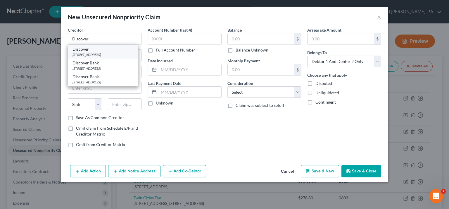
click at [94, 57] on div "[STREET_ADDRESS]" at bounding box center [103, 54] width 61 height 5
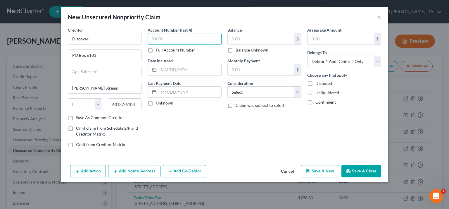
click at [168, 42] on input "text" at bounding box center [185, 39] width 74 height 12
click at [242, 39] on input "text" at bounding box center [261, 38] width 66 height 11
click at [243, 36] on input "6,347.07" at bounding box center [261, 38] width 66 height 11
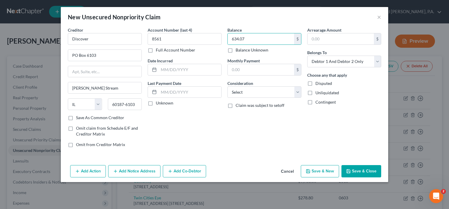
click at [325, 171] on button "Save & New" at bounding box center [320, 171] width 38 height 12
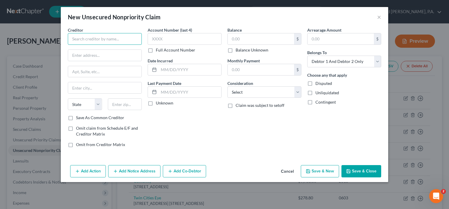
click at [94, 37] on input "text" at bounding box center [105, 39] width 74 height 12
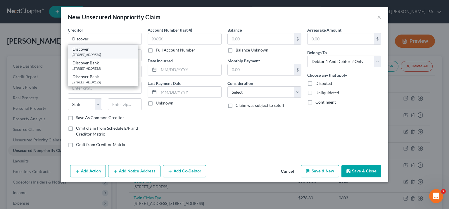
click at [87, 54] on div "[STREET_ADDRESS]" at bounding box center [103, 54] width 61 height 5
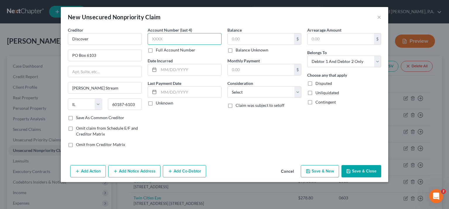
click at [168, 40] on input "text" at bounding box center [185, 39] width 74 height 12
click at [242, 39] on input "text" at bounding box center [261, 38] width 66 height 11
click at [327, 171] on button "Save & New" at bounding box center [320, 171] width 38 height 12
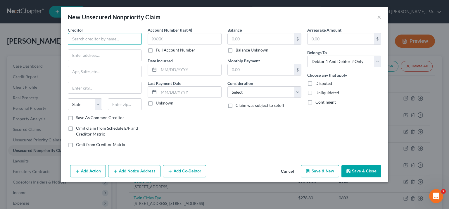
click at [80, 39] on input "text" at bounding box center [105, 39] width 74 height 12
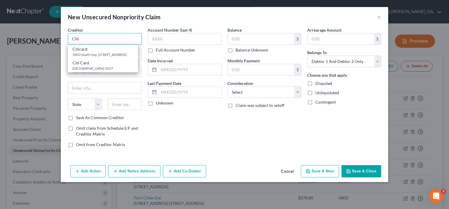
click at [91, 39] on input "Citi" at bounding box center [105, 39] width 74 height 12
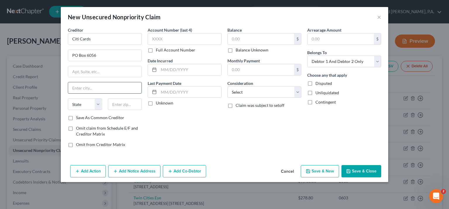
click at [94, 86] on input "text" at bounding box center [104, 87] width 73 height 11
click at [169, 42] on input "text" at bounding box center [185, 39] width 74 height 12
click at [236, 38] on input "text" at bounding box center [261, 38] width 66 height 11
click at [325, 173] on button "Save & New" at bounding box center [320, 171] width 38 height 12
click at [94, 38] on input "text" at bounding box center [105, 39] width 74 height 12
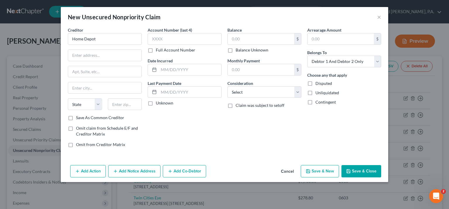
click at [76, 117] on label "Save As Common Creditor" at bounding box center [100, 118] width 48 height 6
click at [78, 117] on input "Save As Common Creditor" at bounding box center [80, 117] width 4 height 4
click at [102, 37] on input "Home Depot" at bounding box center [105, 39] width 74 height 12
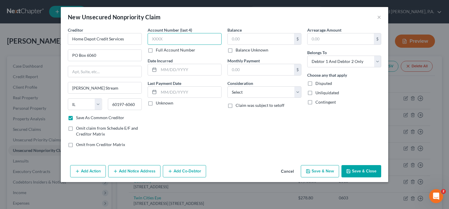
click at [170, 39] on input "text" at bounding box center [185, 39] width 74 height 12
click at [237, 40] on input "text" at bounding box center [261, 38] width 66 height 11
click at [315, 171] on button "Save & New" at bounding box center [320, 171] width 38 height 12
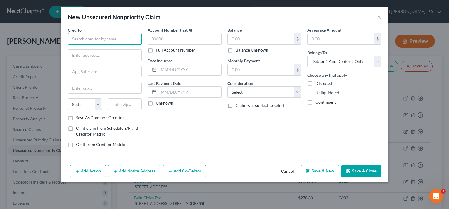
click at [79, 37] on input "text" at bounding box center [105, 39] width 74 height 12
click at [82, 39] on input "text" at bounding box center [105, 39] width 74 height 12
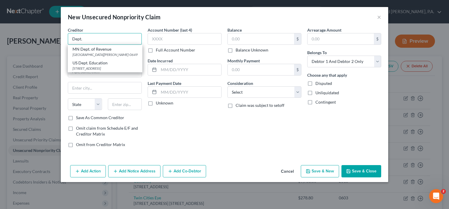
drag, startPoint x: 94, startPoint y: 40, endPoint x: 61, endPoint y: 36, distance: 33.9
click at [68, 36] on input "Dept." at bounding box center [105, 39] width 74 height 12
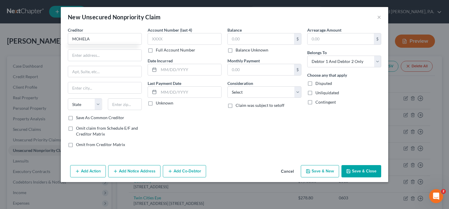
click at [76, 118] on label "Save As Common Creditor" at bounding box center [100, 118] width 48 height 6
click at [78, 118] on input "Save As Common Creditor" at bounding box center [80, 117] width 4 height 4
click at [95, 39] on input "MOHELA" at bounding box center [105, 39] width 74 height 12
click at [79, 84] on input "text" at bounding box center [104, 87] width 73 height 11
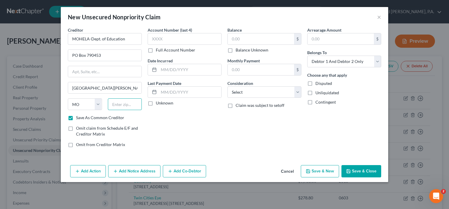
click at [113, 104] on input "text" at bounding box center [125, 104] width 34 height 12
click at [172, 37] on input "text" at bounding box center [185, 39] width 74 height 12
click at [241, 34] on input "text" at bounding box center [261, 38] width 66 height 11
drag, startPoint x: 265, startPoint y: 40, endPoint x: 204, endPoint y: 42, distance: 61.7
click at [228, 42] on input "35,991.28" at bounding box center [261, 38] width 66 height 11
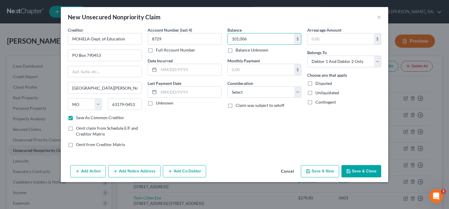
click at [362, 169] on button "Save & Close" at bounding box center [361, 171] width 40 height 12
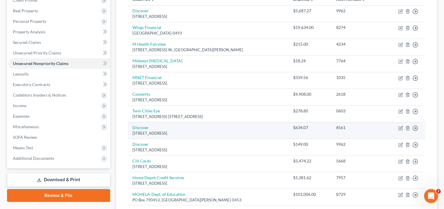
scroll to position [69, 0]
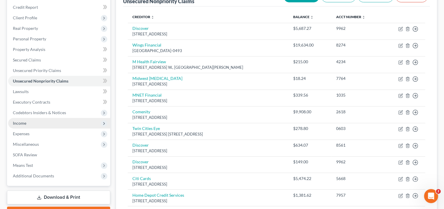
click at [27, 123] on span "Income" at bounding box center [59, 123] width 102 height 11
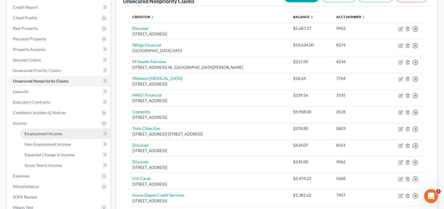
click at [39, 133] on span "Employment Income" at bounding box center [43, 133] width 37 height 5
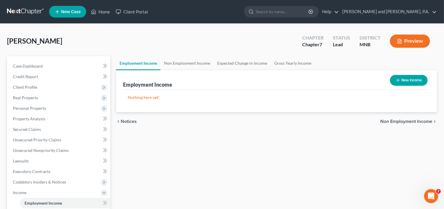
click at [415, 81] on button "New Income" at bounding box center [409, 80] width 38 height 11
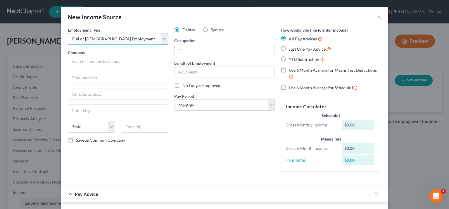
click option "Full or [DEMOGRAPHIC_DATA] Employment" at bounding box center [0, 0] width 0 height 0
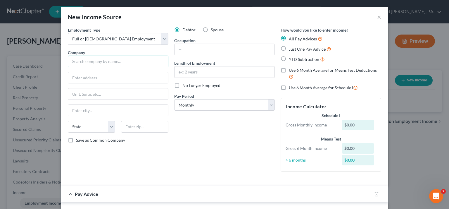
click at [82, 62] on input "text" at bounding box center [118, 62] width 101 height 12
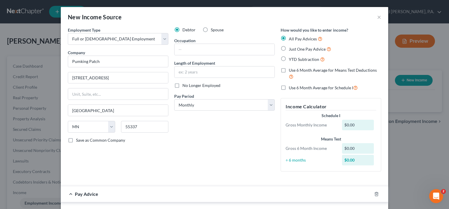
click at [211, 30] on label "Spouse" at bounding box center [217, 30] width 13 height 6
click at [213, 30] on input "Spouse" at bounding box center [215, 29] width 4 height 4
click at [186, 51] on input "text" at bounding box center [225, 49] width 100 height 11
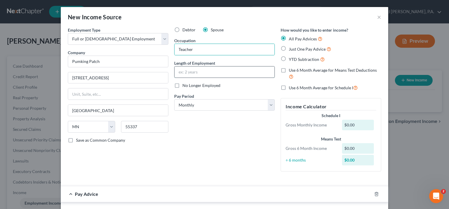
click at [181, 67] on input "text" at bounding box center [225, 71] width 100 height 11
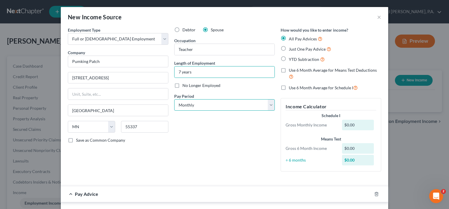
click at [174, 99] on select "Select Monthly Twice Monthly Every Other Week Weekly" at bounding box center [224, 105] width 101 height 12
click option "Every Other Week" at bounding box center [0, 0] width 0 height 0
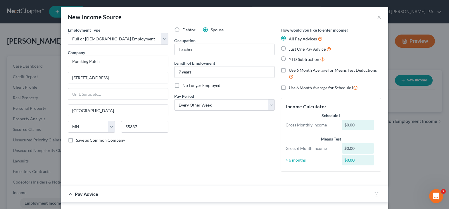
click at [289, 48] on label "Just One Pay Advice" at bounding box center [310, 49] width 42 height 7
click at [291, 48] on input "Just One Pay Advice" at bounding box center [293, 48] width 4 height 4
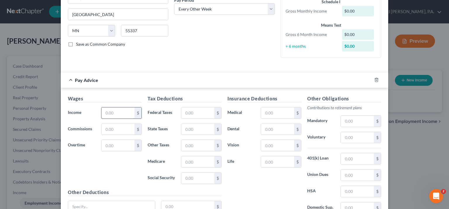
scroll to position [96, 0]
click at [111, 103] on h5 "Wages" at bounding box center [105, 98] width 74 height 7
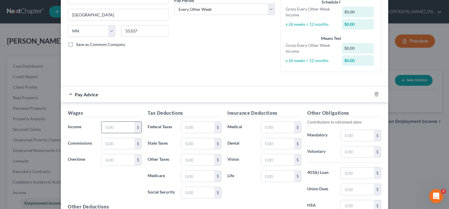
click at [110, 122] on input "text" at bounding box center [117, 127] width 33 height 11
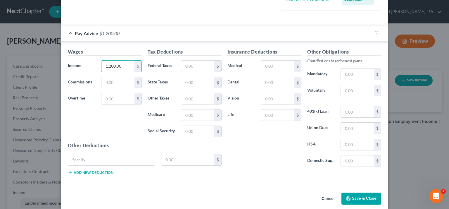
scroll to position [163, 0]
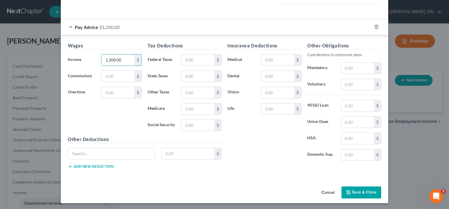
click at [352, 192] on button "Save & Close" at bounding box center [361, 192] width 40 height 12
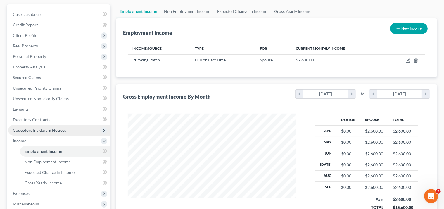
scroll to position [62, 0]
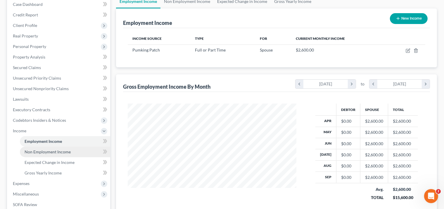
click at [66, 152] on span "Non Employment Income" at bounding box center [48, 151] width 46 height 5
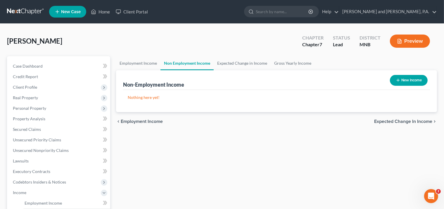
click at [411, 81] on button "New Income" at bounding box center [409, 80] width 38 height 11
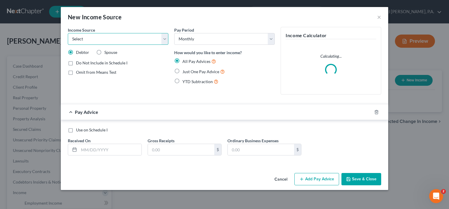
click at [68, 33] on select "Select Unemployment Disability (from employer) Pension Retirement Social Securi…" at bounding box center [118, 39] width 101 height 12
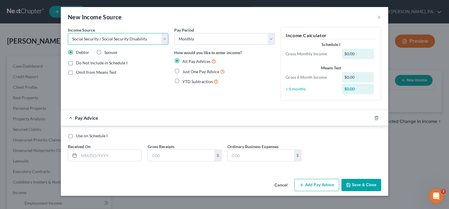
click option "Social Security / Social Security Disability" at bounding box center [0, 0] width 0 height 0
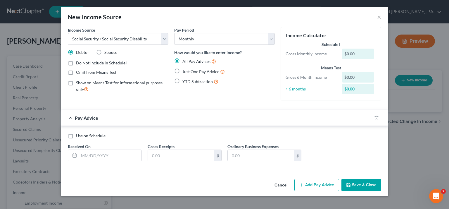
click at [182, 72] on label "Just One Pay Advice" at bounding box center [203, 71] width 42 height 7
click at [185, 72] on input "Just One Pay Advice" at bounding box center [187, 70] width 4 height 4
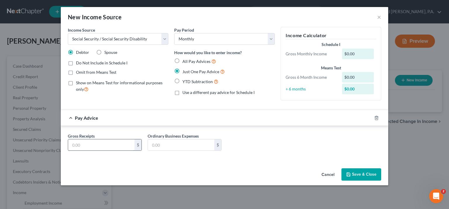
click at [98, 144] on input "text" at bounding box center [101, 144] width 66 height 11
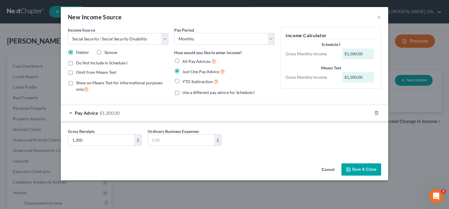
click at [353, 168] on button "Save & Close" at bounding box center [361, 169] width 40 height 12
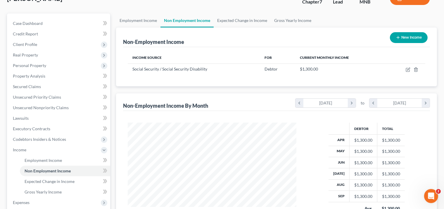
scroll to position [69, 0]
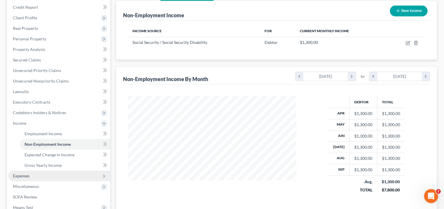
click at [18, 175] on span "Expenses" at bounding box center [21, 175] width 17 height 5
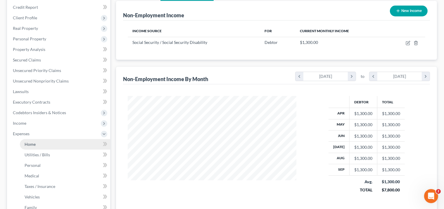
click at [35, 144] on span "Home" at bounding box center [30, 144] width 11 height 5
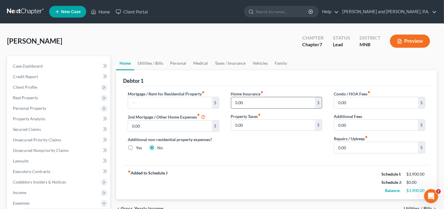
click at [257, 101] on input "0.00" at bounding box center [273, 102] width 84 height 11
click at [246, 123] on input "0.00" at bounding box center [273, 125] width 84 height 11
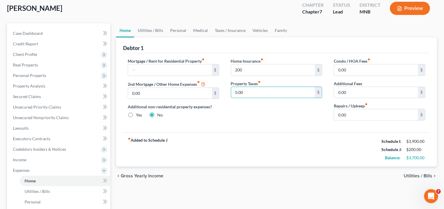
scroll to position [62, 0]
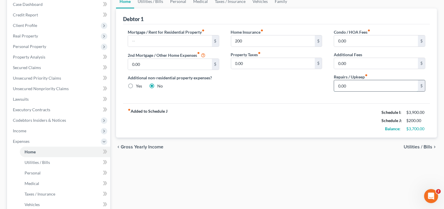
click at [352, 85] on input "0.00" at bounding box center [376, 85] width 84 height 11
click at [425, 147] on span "Utilities / Bills" at bounding box center [418, 146] width 29 height 5
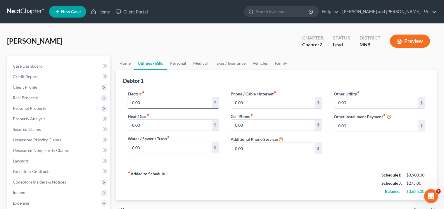
click at [144, 104] on input "0.00" at bounding box center [170, 102] width 84 height 11
click at [244, 125] on input "0.00" at bounding box center [273, 125] width 84 height 11
click at [249, 101] on input "0.00" at bounding box center [273, 102] width 84 height 11
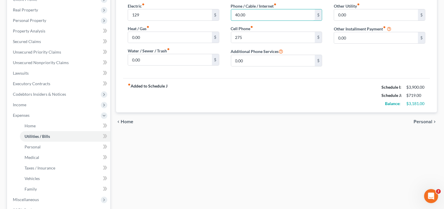
scroll to position [100, 0]
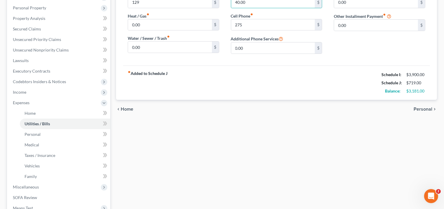
click at [425, 109] on span "Personal" at bounding box center [423, 109] width 19 height 5
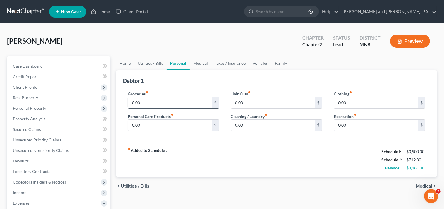
click at [143, 98] on input "0.00" at bounding box center [170, 102] width 84 height 11
click at [253, 122] on input "0.00" at bounding box center [273, 125] width 84 height 11
click at [349, 102] on input "0.00" at bounding box center [376, 102] width 84 height 11
click at [352, 126] on input "0.00" at bounding box center [376, 125] width 84 height 11
click at [144, 102] on input "2,600" at bounding box center [170, 102] width 84 height 11
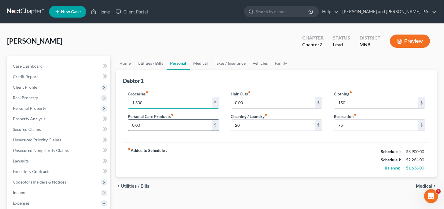
click at [146, 123] on input "0.00" at bounding box center [170, 125] width 84 height 11
click at [421, 186] on span "Medical" at bounding box center [424, 186] width 16 height 5
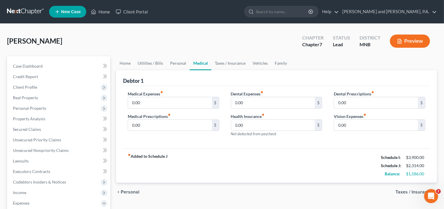
click at [412, 191] on span "Taxes / Insurance" at bounding box center [414, 191] width 37 height 5
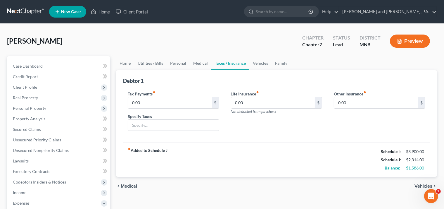
click at [406, 189] on div "chevron_left Medical Vehicles chevron_right" at bounding box center [276, 186] width 321 height 19
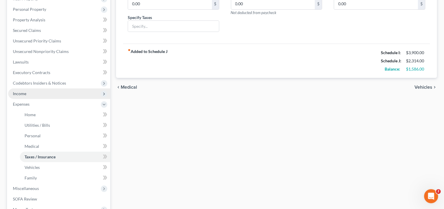
scroll to position [100, 0]
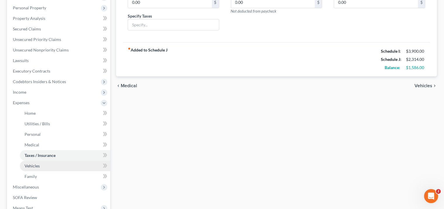
click at [31, 164] on span "Vehicles" at bounding box center [32, 165] width 15 height 5
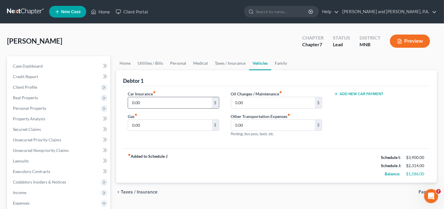
click at [152, 104] on input "0.00" at bounding box center [170, 102] width 84 height 11
click at [147, 126] on input "0.00" at bounding box center [170, 125] width 84 height 11
click at [245, 100] on input "0.00" at bounding box center [273, 102] width 84 height 11
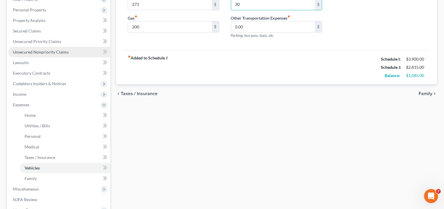
scroll to position [116, 0]
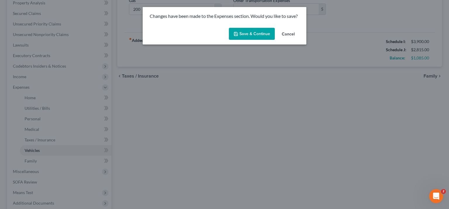
click at [259, 33] on button "Save & Continue" at bounding box center [252, 34] width 46 height 12
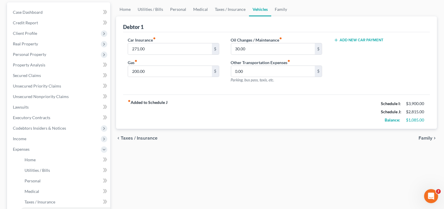
scroll to position [85, 0]
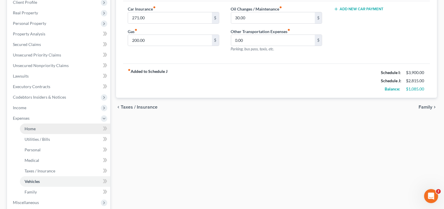
click at [31, 128] on span "Home" at bounding box center [30, 128] width 11 height 5
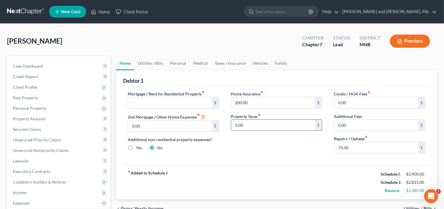
click at [263, 126] on input "0.00" at bounding box center [273, 125] width 84 height 11
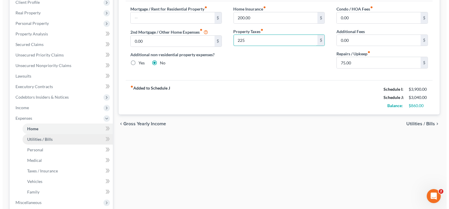
scroll to position [46, 0]
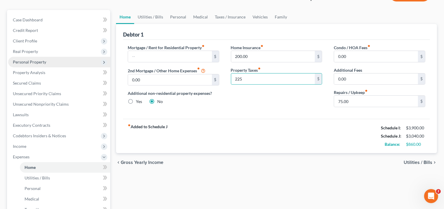
click at [35, 62] on span "Personal Property" at bounding box center [29, 61] width 33 height 5
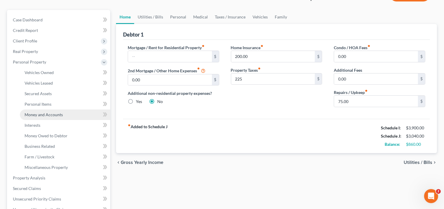
click at [36, 115] on span "Money and Accounts" at bounding box center [44, 114] width 38 height 5
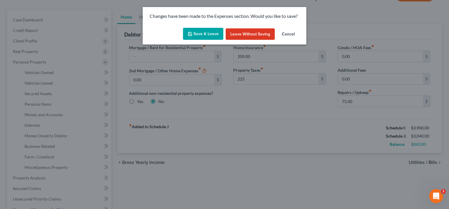
click at [203, 33] on button "Save & Leave" at bounding box center [203, 34] width 40 height 12
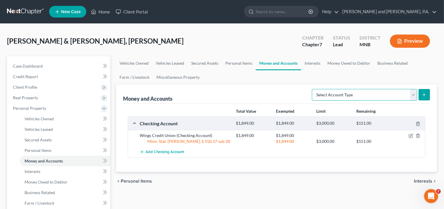
click at [312, 89] on select "Select Account Type Brokerage Cash on Hand Certificates of Deposit Checking Acc…" at bounding box center [364, 95] width 105 height 12
click at [34, 170] on span "Interests" at bounding box center [33, 171] width 16 height 5
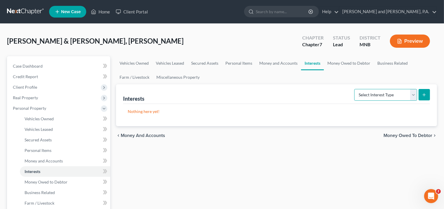
click at [354, 89] on select "Select Interest Type 401K Annuity Bond Education IRA Government Bond Government…" at bounding box center [385, 95] width 63 height 12
click option "IRA" at bounding box center [0, 0] width 0 height 0
click at [426, 94] on icon "submit" at bounding box center [424, 94] width 5 height 5
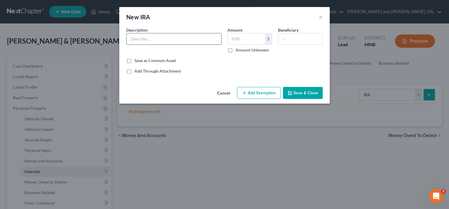
click at [172, 43] on input "text" at bounding box center [174, 38] width 95 height 11
click at [237, 37] on input "text" at bounding box center [246, 38] width 37 height 11
click at [258, 92] on button "Add Exemption" at bounding box center [259, 93] width 44 height 12
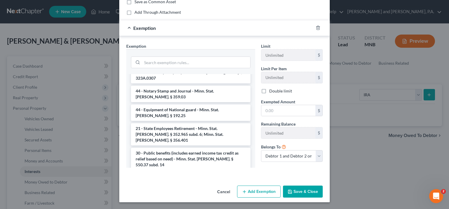
scroll to position [545, 0]
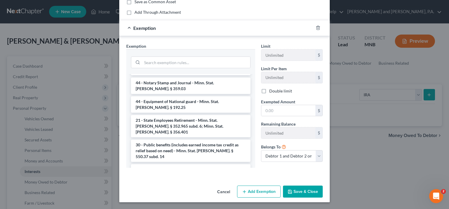
click at [177, 201] on li "21 - IRA - Minn. Stat. [PERSON_NAME]. § 550.37 subd. 24" at bounding box center [191, 206] width 120 height 11
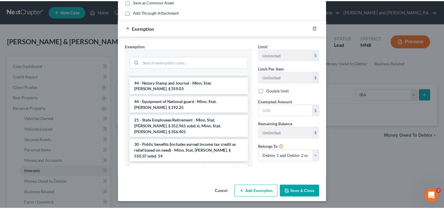
scroll to position [53, 0]
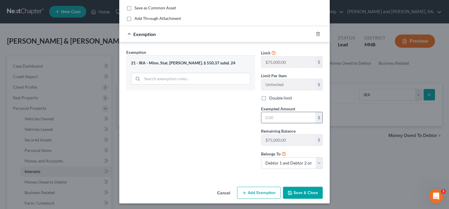
click at [268, 116] on input "text" at bounding box center [288, 117] width 54 height 11
click at [306, 194] on button "Save & Close" at bounding box center [303, 193] width 40 height 12
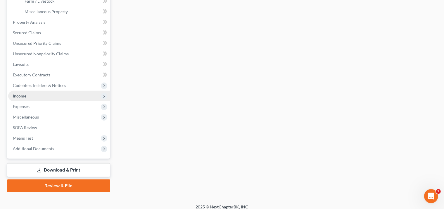
scroll to position [207, 0]
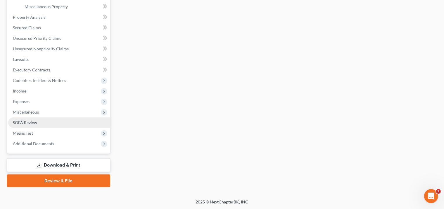
click at [25, 122] on span "SOFA Review" at bounding box center [25, 122] width 24 height 5
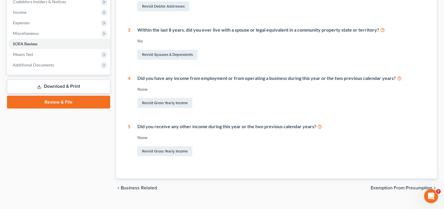
scroll to position [190, 0]
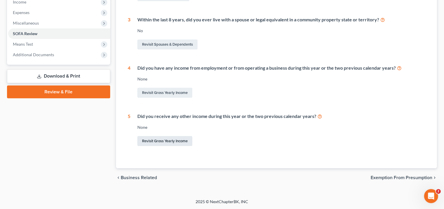
click at [166, 140] on link "Revisit Gross Yearly Income" at bounding box center [164, 141] width 55 height 10
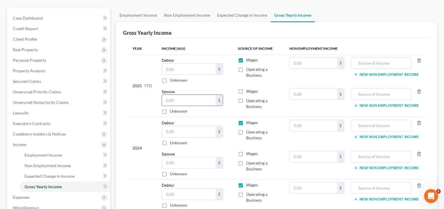
scroll to position [47, 0]
click at [177, 71] on input "text" at bounding box center [189, 69] width 54 height 11
click at [174, 69] on input "text" at bounding box center [189, 69] width 54 height 11
click at [180, 100] on input "text" at bounding box center [189, 100] width 54 height 11
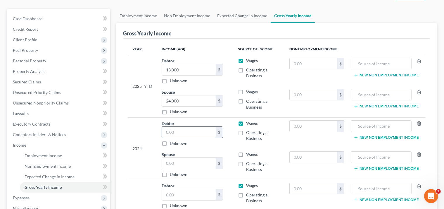
click at [179, 134] on input "text" at bounding box center [189, 132] width 54 height 11
click at [167, 162] on input "text" at bounding box center [189, 163] width 54 height 11
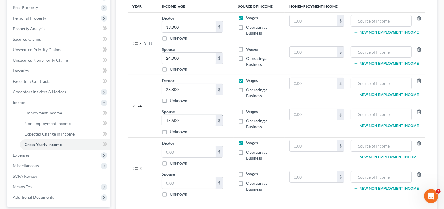
scroll to position [101, 0]
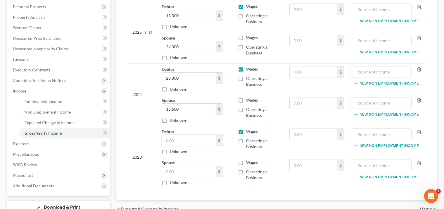
click at [176, 138] on input "text" at bounding box center [189, 140] width 54 height 11
click at [177, 169] on input "text" at bounding box center [189, 171] width 54 height 11
drag, startPoint x: 187, startPoint y: 107, endPoint x: 215, endPoint y: 108, distance: 27.8
click at [215, 108] on input "15,600" at bounding box center [189, 109] width 54 height 11
drag, startPoint x: 182, startPoint y: 77, endPoint x: 203, endPoint y: 78, distance: 21.4
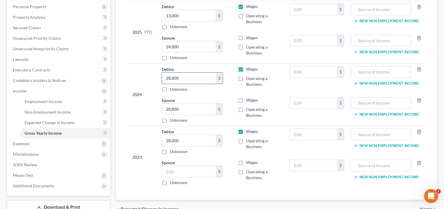
click at [203, 78] on input "28,800" at bounding box center [189, 78] width 54 height 11
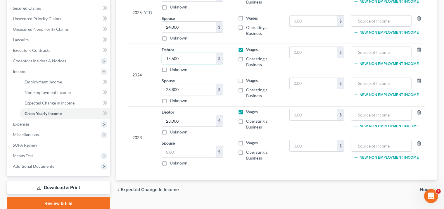
scroll to position [125, 0]
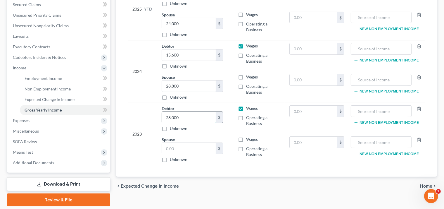
click at [182, 116] on input "28,000" at bounding box center [189, 117] width 54 height 11
click at [177, 149] on input "text" at bounding box center [189, 148] width 54 height 11
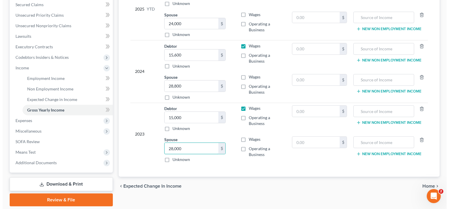
scroll to position [144, 0]
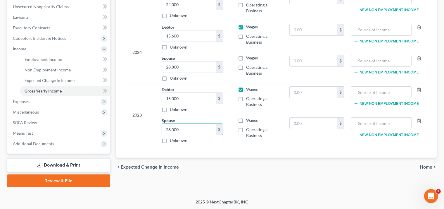
click at [70, 165] on link "Download & Print" at bounding box center [58, 165] width 103 height 14
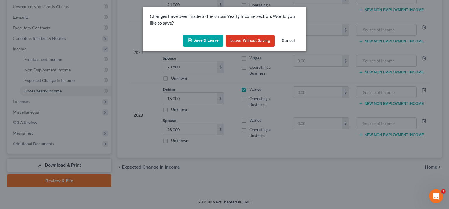
click at [206, 40] on button "Save & Leave" at bounding box center [203, 41] width 40 height 12
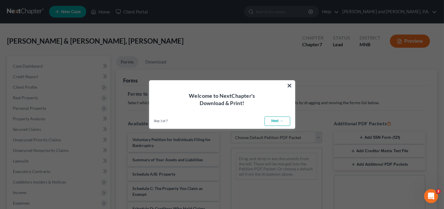
click at [273, 122] on link "Next →" at bounding box center [278, 120] width 26 height 9
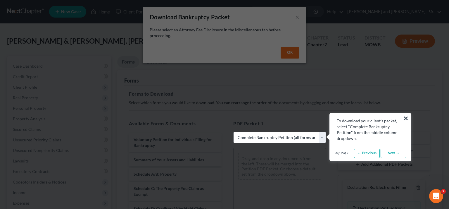
click at [394, 154] on link "Next →" at bounding box center [394, 153] width 26 height 9
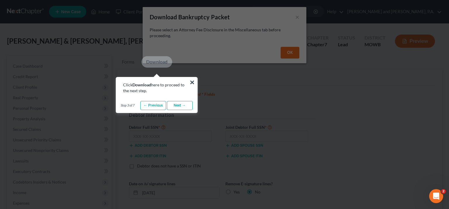
click at [177, 105] on link "Next →" at bounding box center [180, 105] width 26 height 9
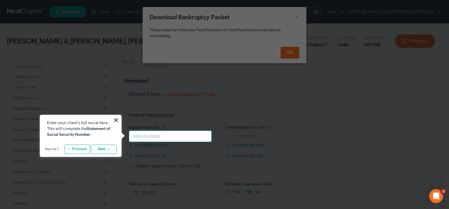
click at [139, 135] on input "text" at bounding box center [170, 136] width 83 height 12
click at [119, 118] on button "×" at bounding box center [116, 119] width 6 height 9
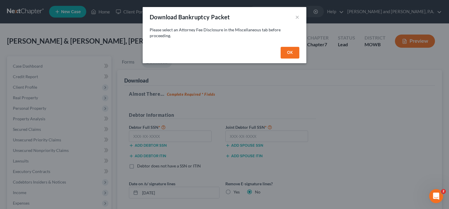
click at [290, 53] on button "OK" at bounding box center [290, 53] width 19 height 12
